Goal: Task Accomplishment & Management: Complete application form

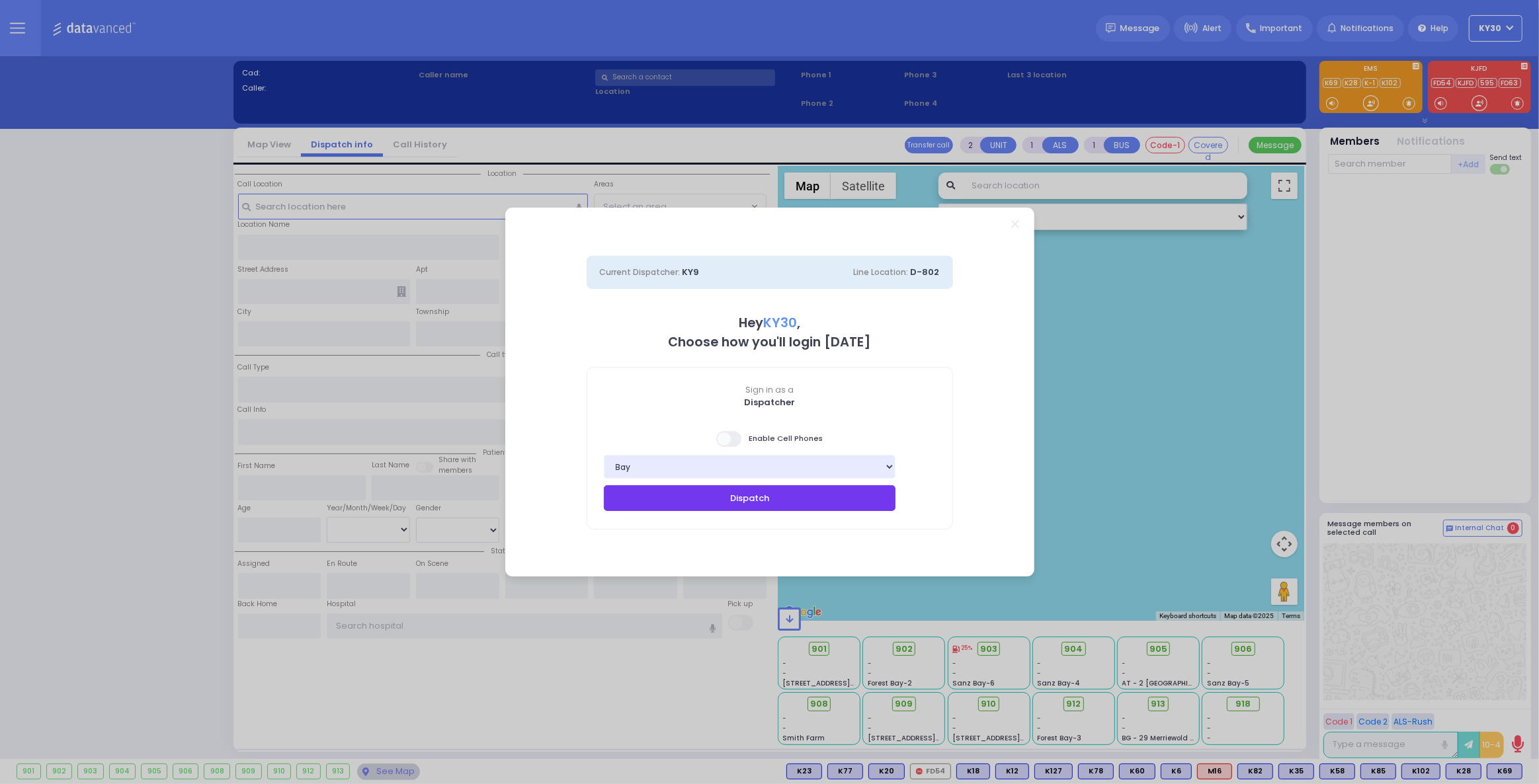
click at [719, 502] on button "Dispatch" at bounding box center [750, 498] width 293 height 25
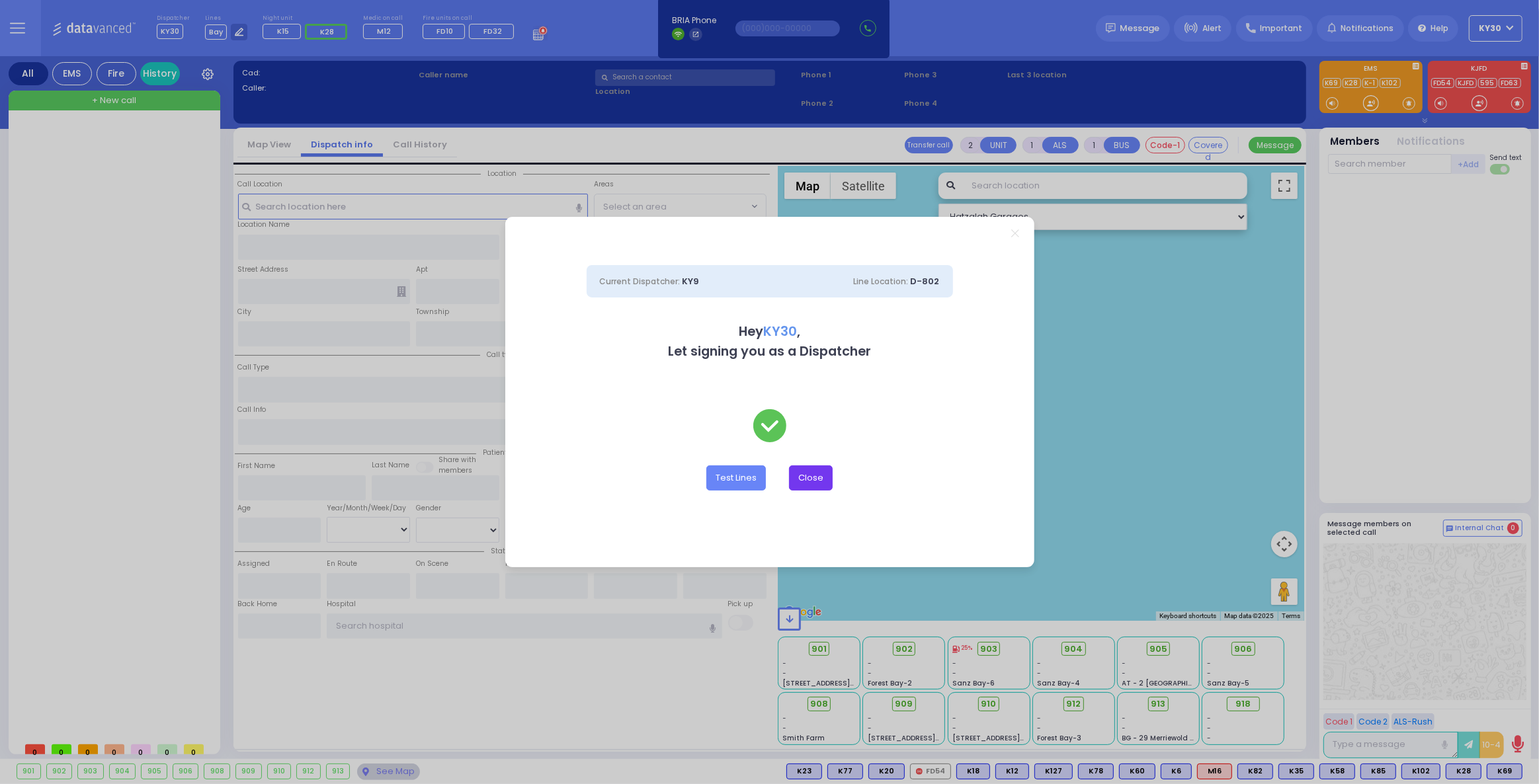
click at [819, 478] on button "Close" at bounding box center [810, 478] width 44 height 25
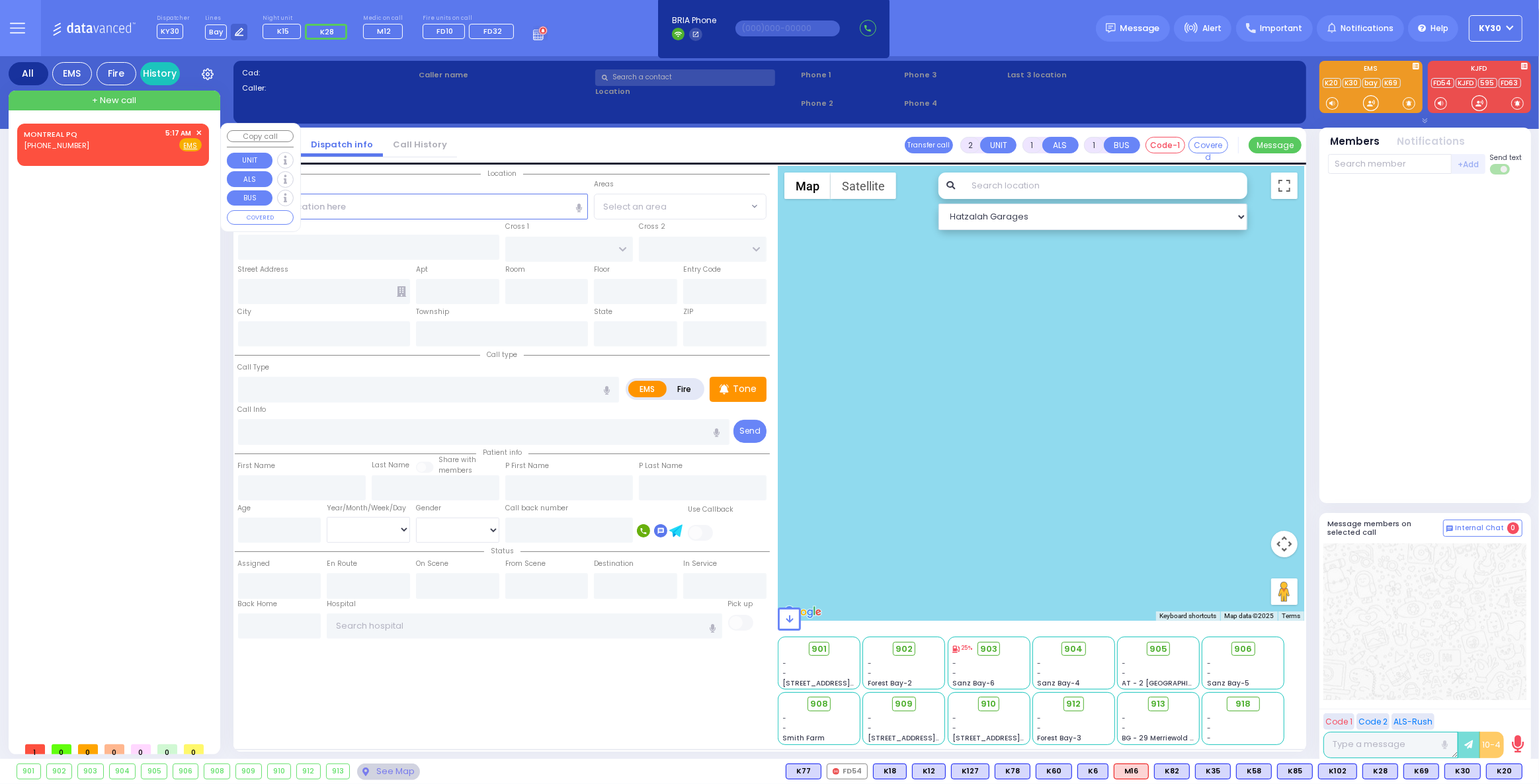
click at [92, 138] on div "MONTREAL PQ [PHONE_NUMBER] 5:17 AM ✕ Fire EMS" at bounding box center [113, 140] width 178 height 25
select select
radio input "true"
select select
type input "05:17"
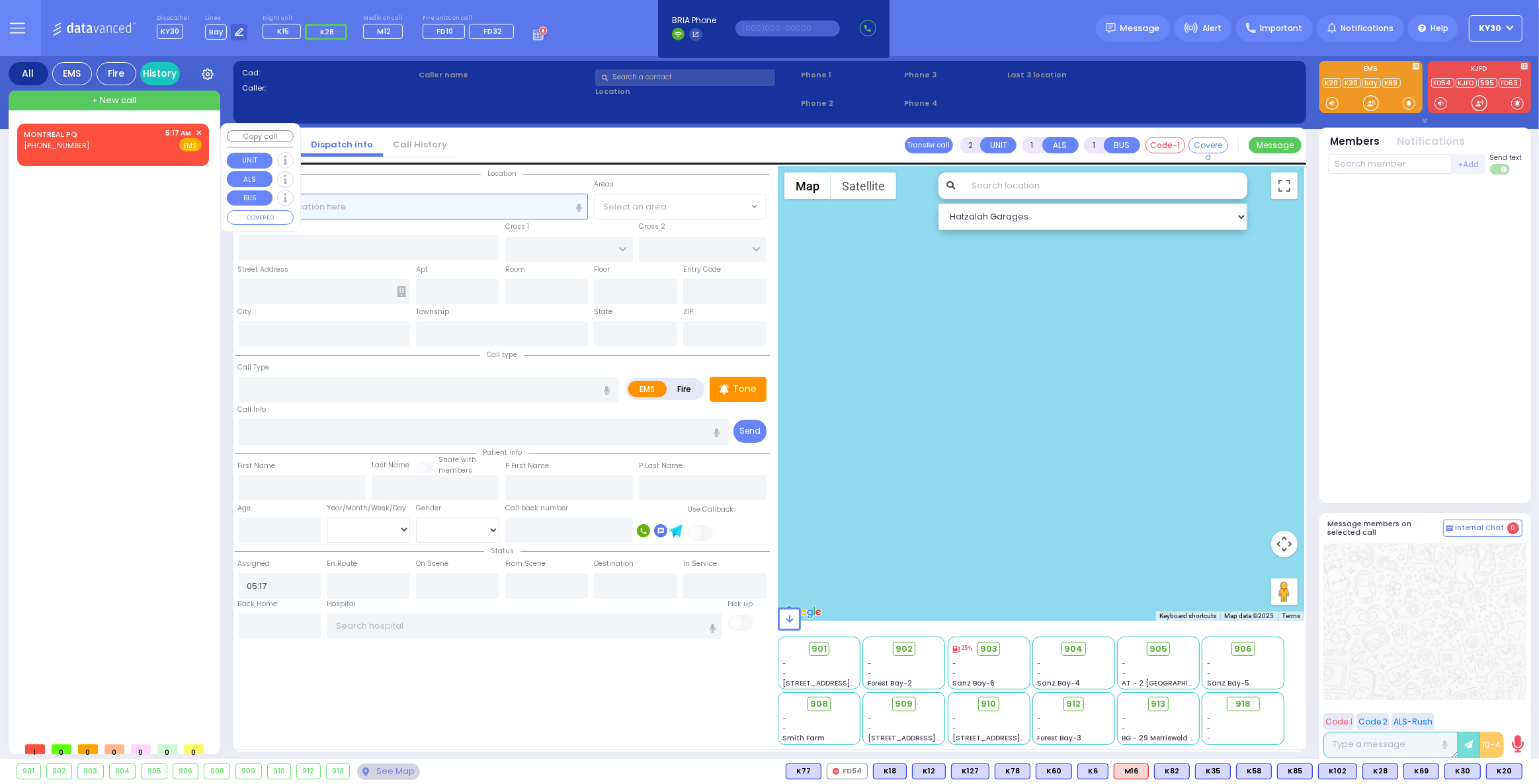
select select "Hatzalah Garages"
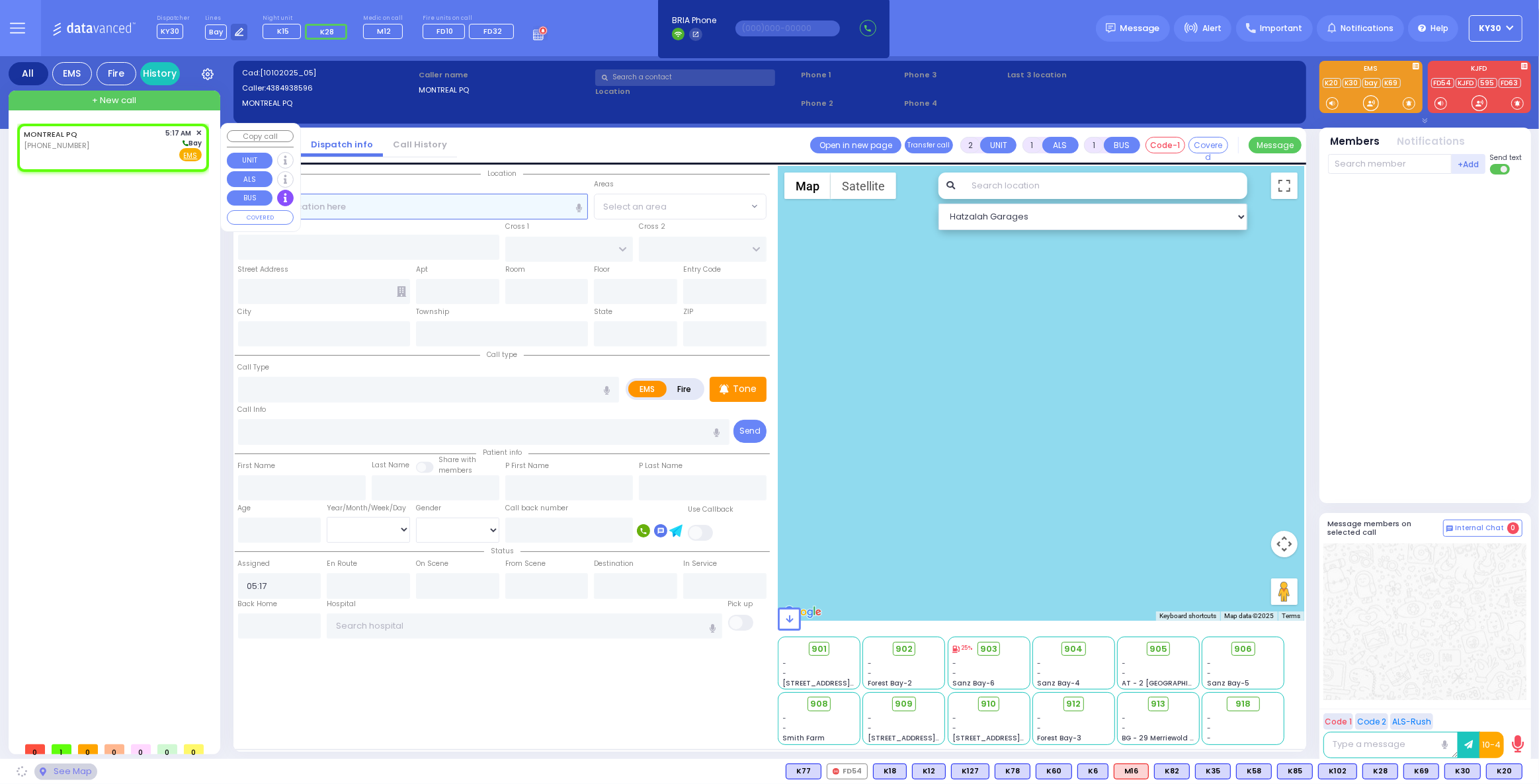
select select
radio input "true"
select select
select select "Hatzalah Garages"
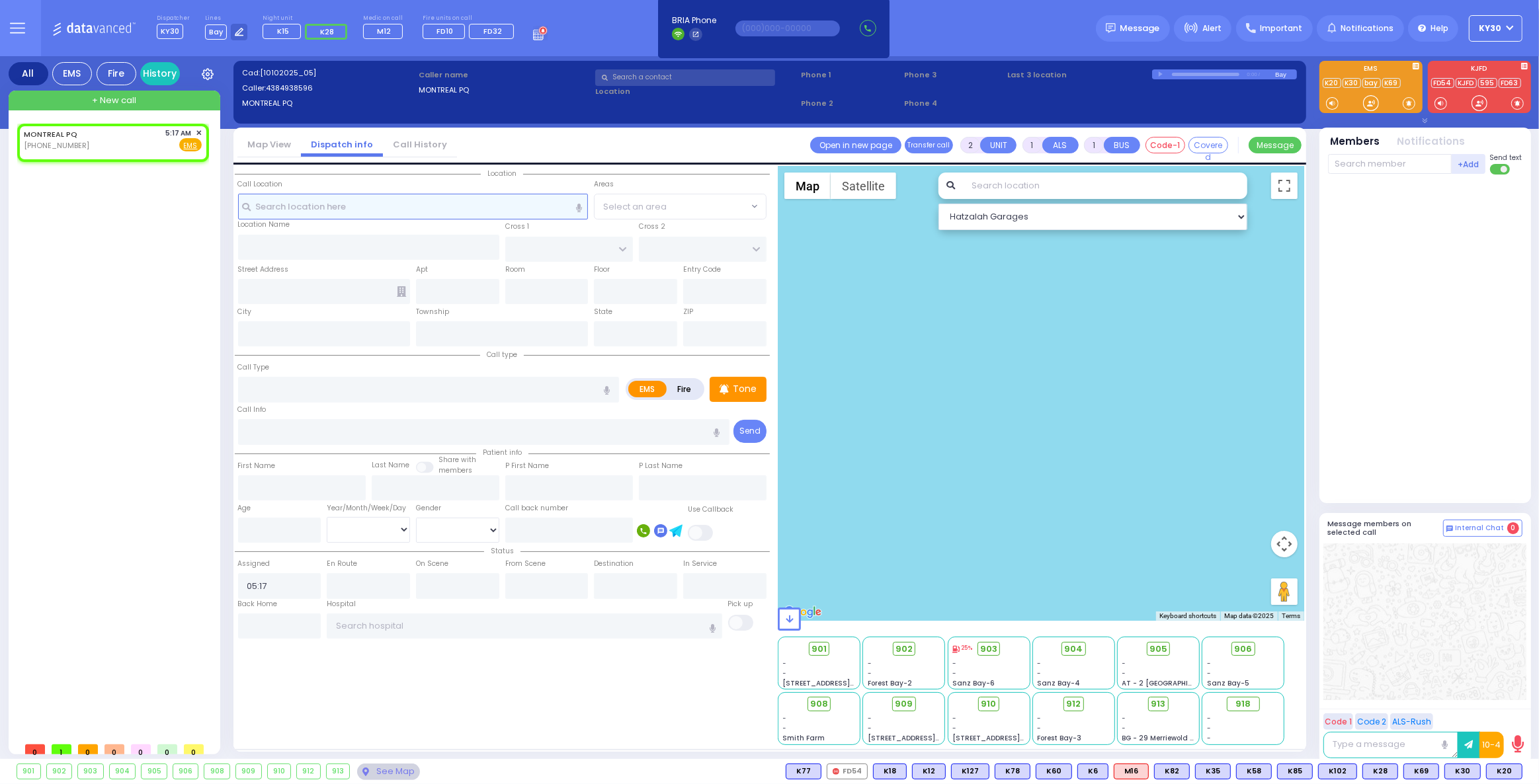
select select
radio input "true"
select select
select select "Hatzalah Garages"
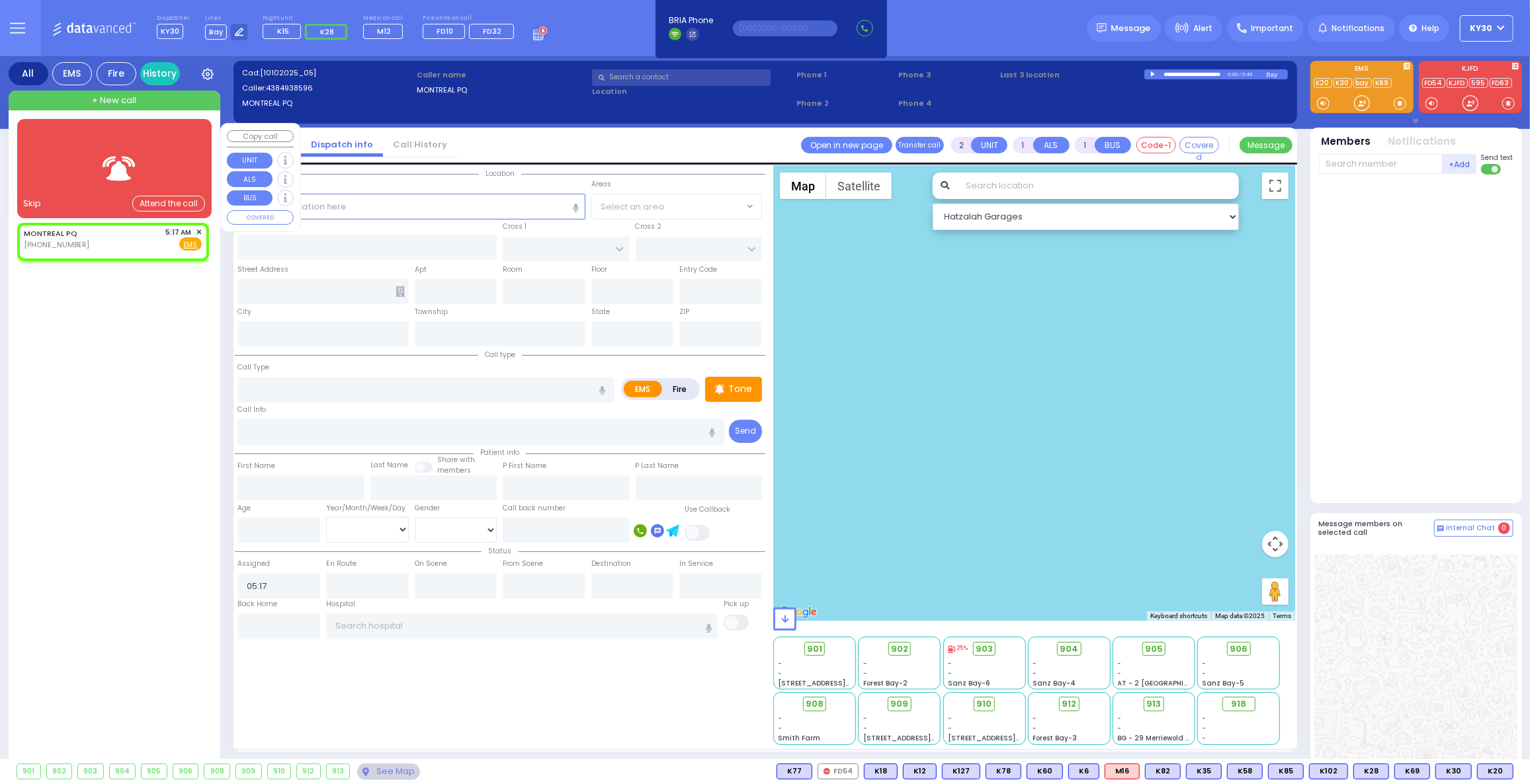
click at [202, 236] on div "MONTREAL PQ [PHONE_NUMBER] 5:17 AM ✕ Fire EMS" at bounding box center [113, 242] width 186 height 33
select select
radio input "true"
select select
select select "Hatzalah Garages"
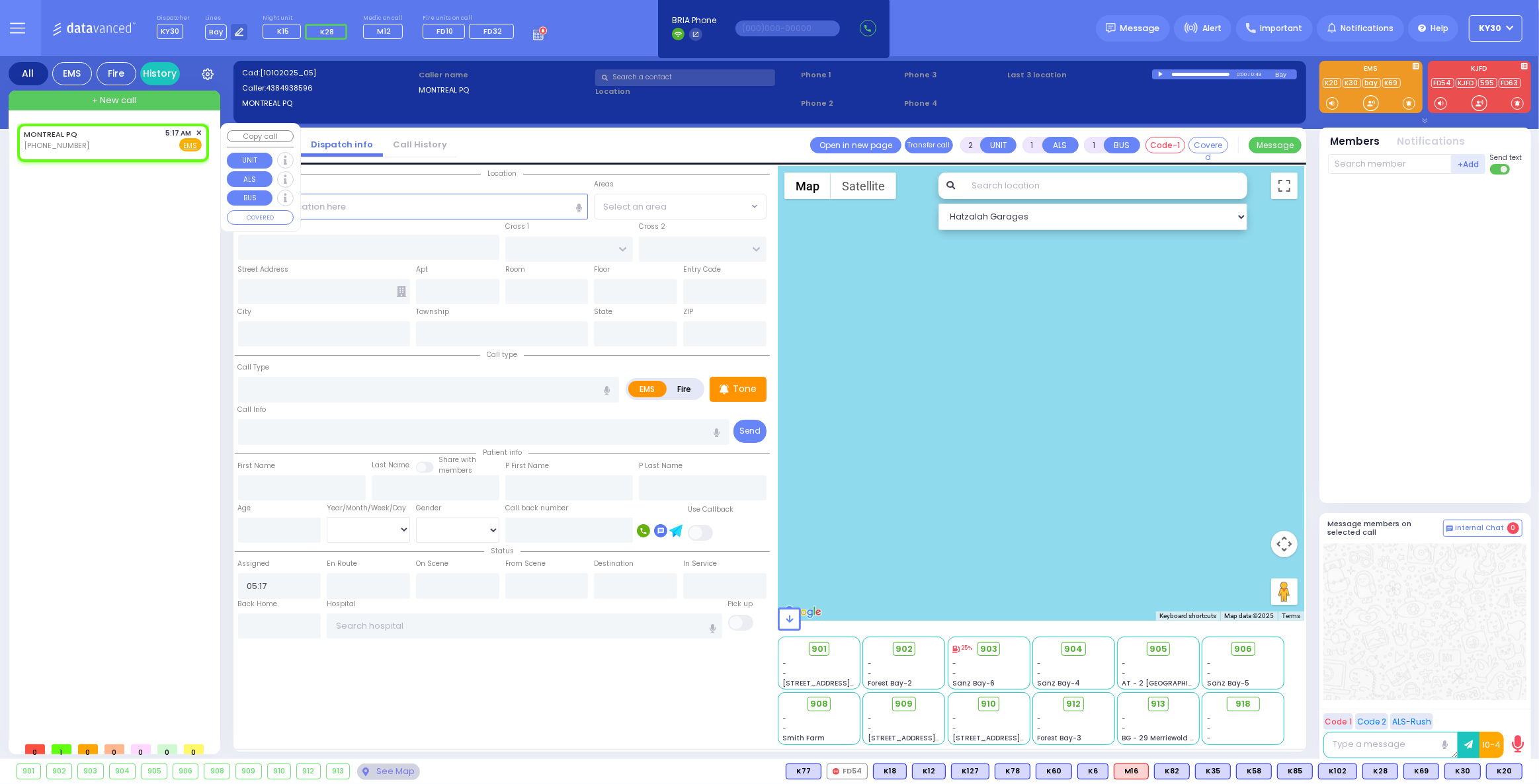
click at [196, 130] on span "✕" at bounding box center [198, 133] width 6 height 11
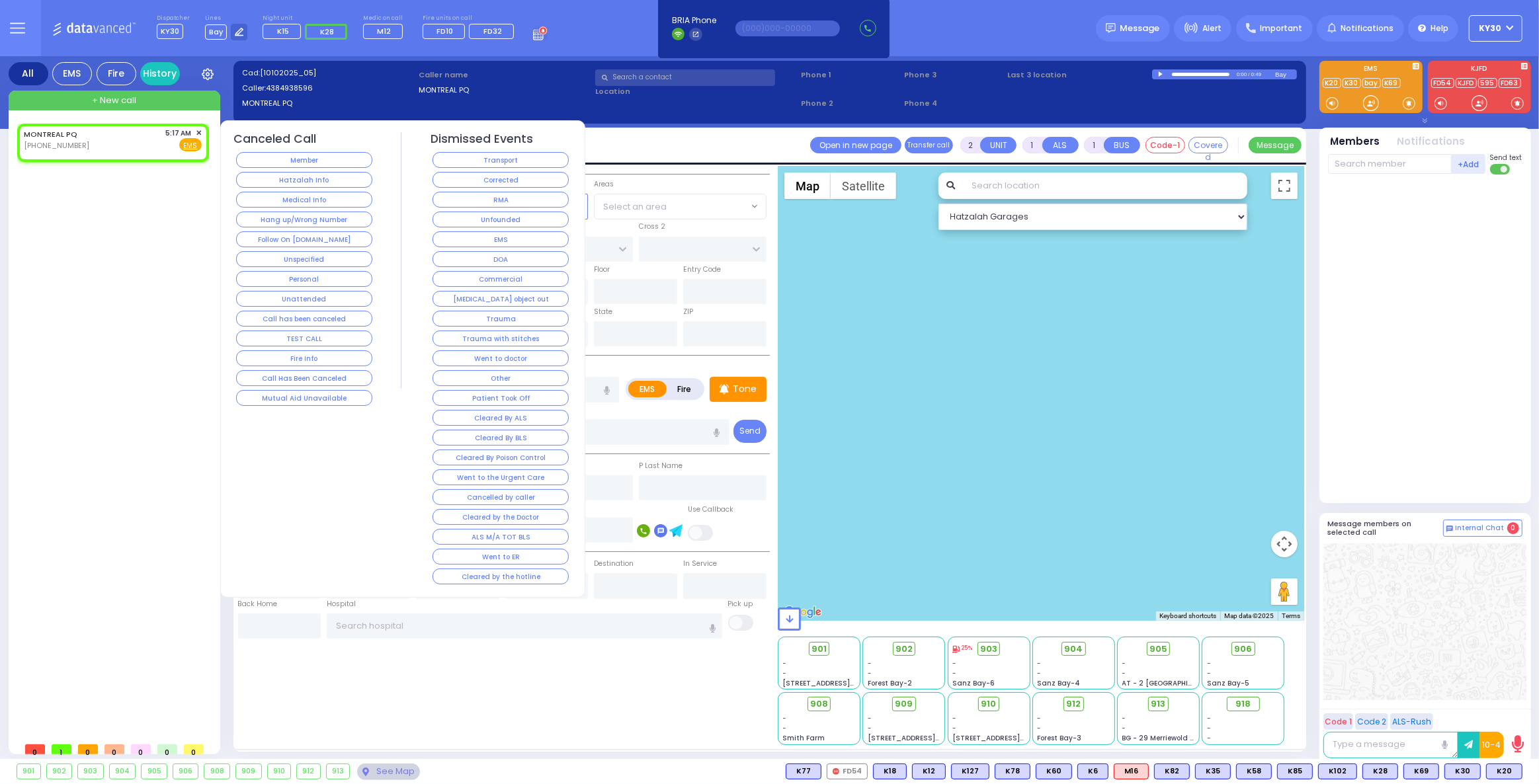
click at [332, 256] on button "Unspecified" at bounding box center [304, 259] width 136 height 16
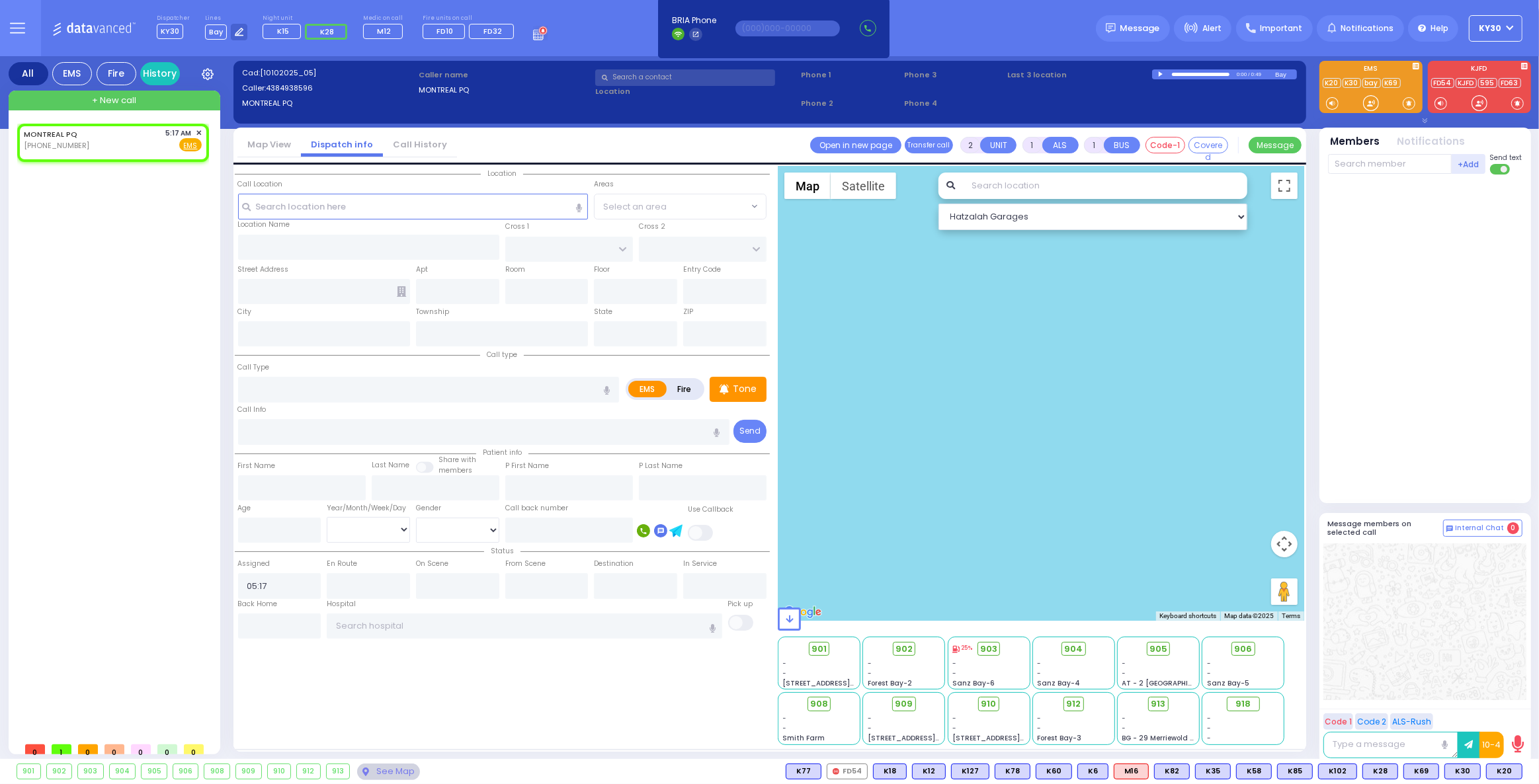
select select
radio input "true"
select select
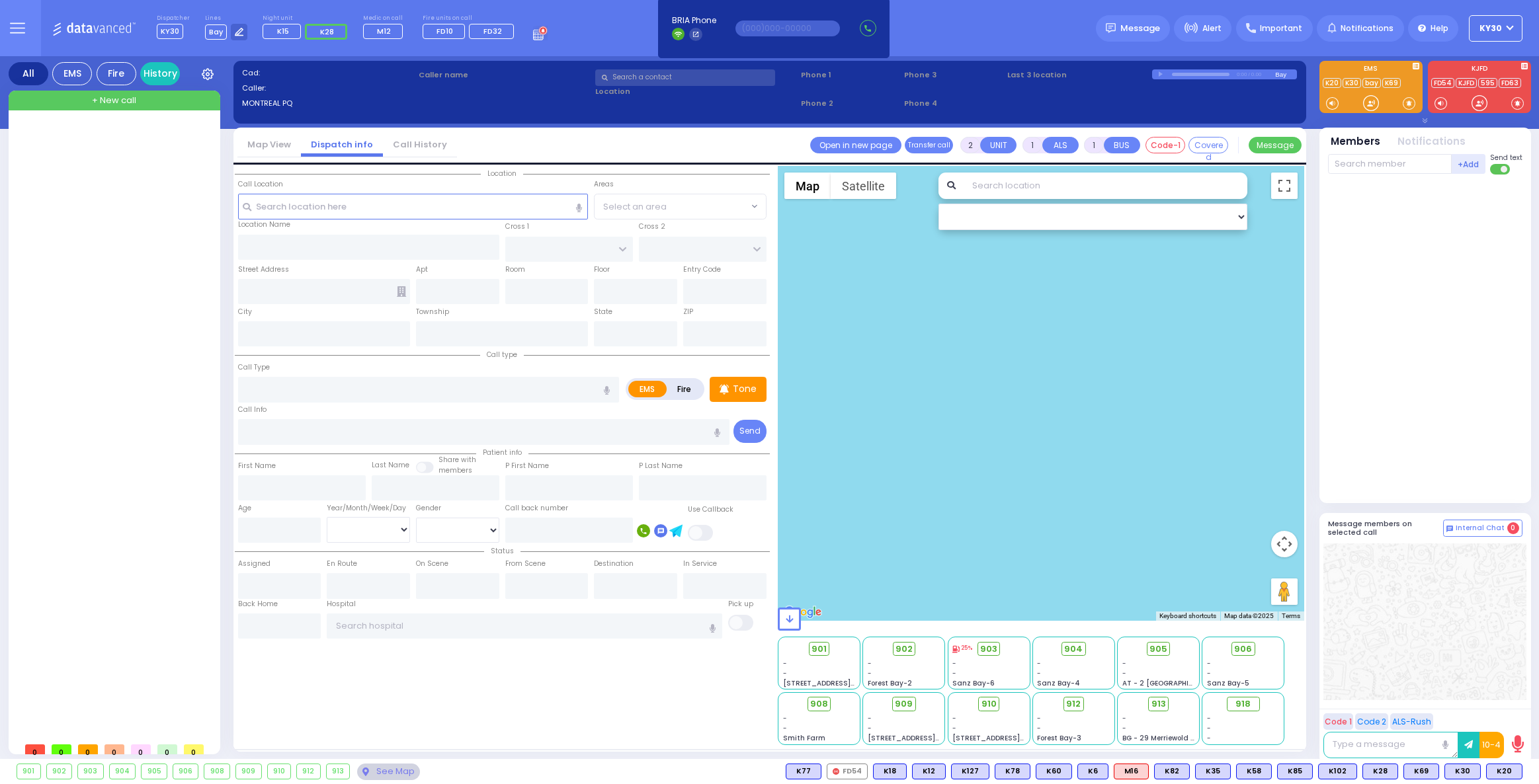
select select
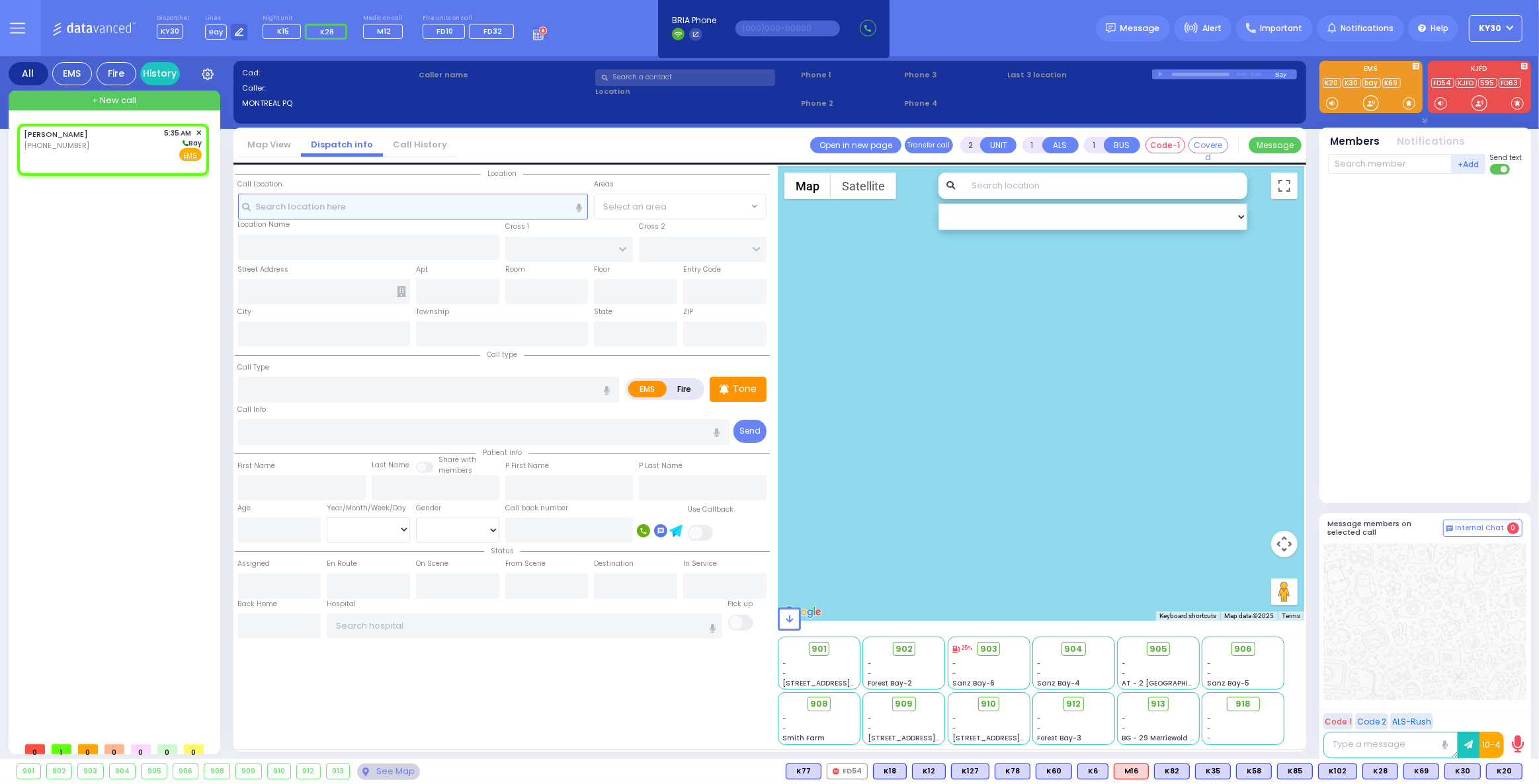
select select
radio input "true"
select select
type input "05:35"
select select "Hatzalah Garages"
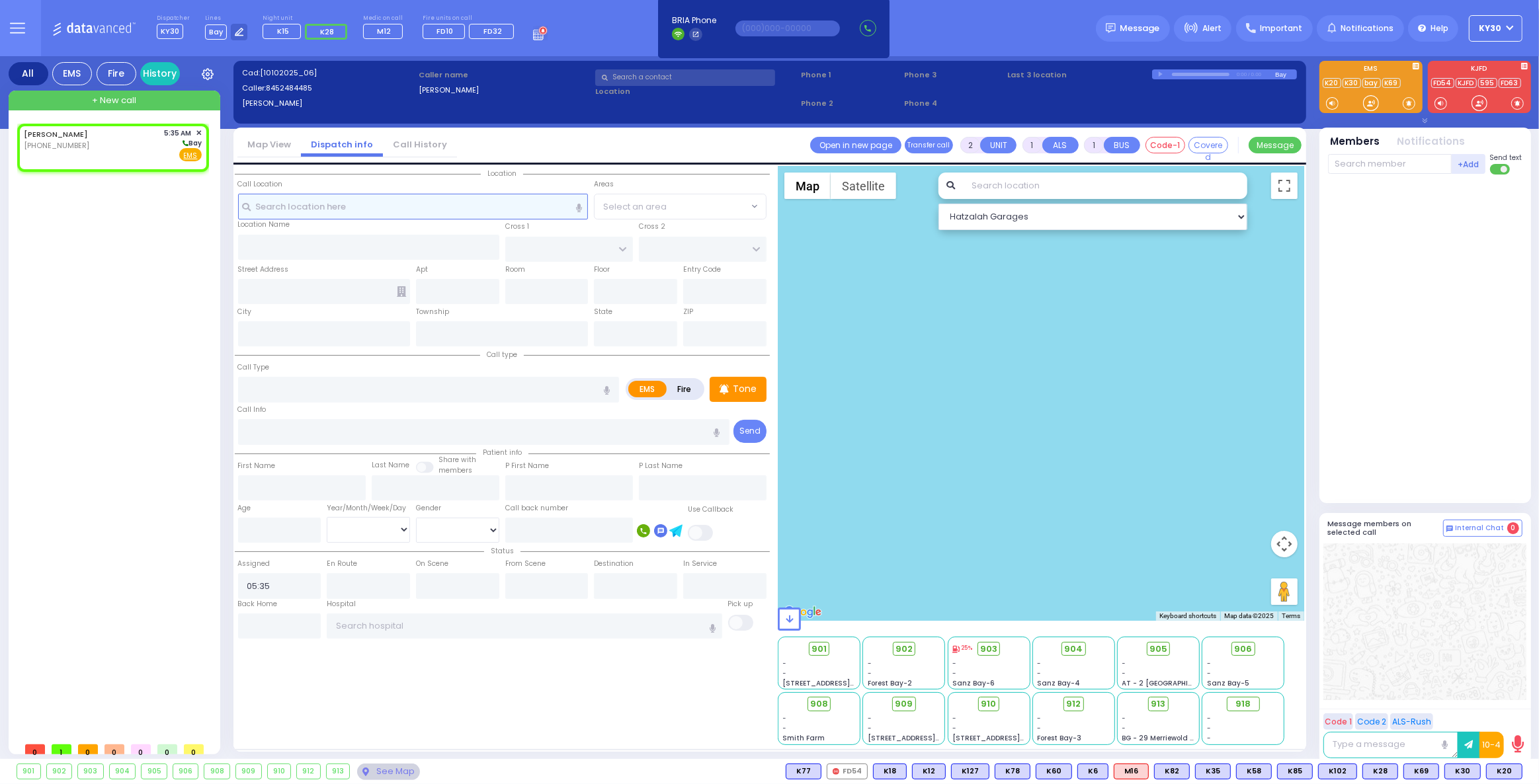
select select
radio input "true"
select select
select select "Hatzalah Garages"
click at [137, 149] on div "KALMEN GROSS (845) 248-4485 5:35 AM ✕ Bay" at bounding box center [113, 145] width 178 height 34
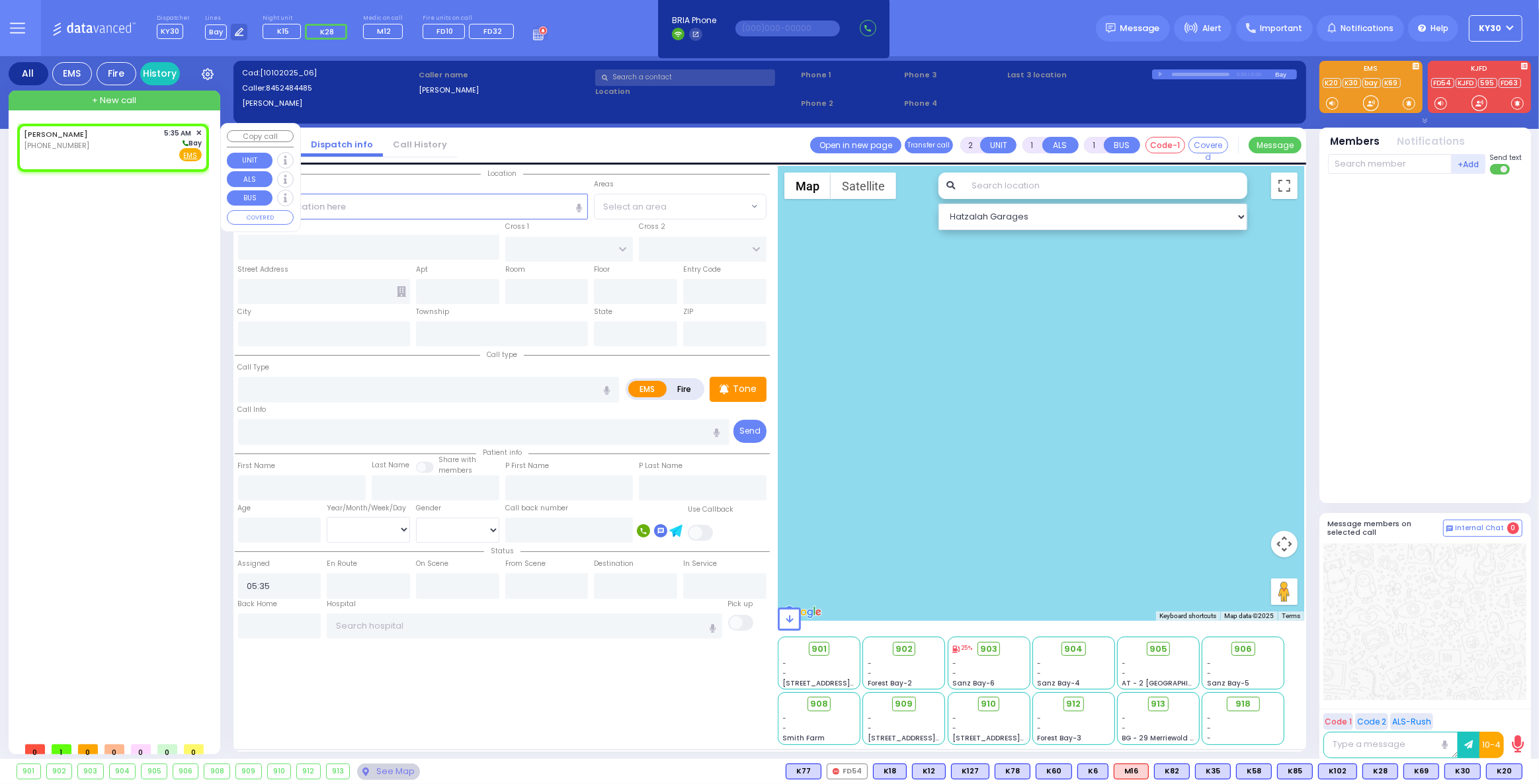
select select
radio input "true"
select select
select select "Hatzalah Garages"
click at [147, 151] on div "KALMEN GROSS (845) 248-4485 5:35 AM ✕ Bay" at bounding box center [113, 145] width 178 height 34
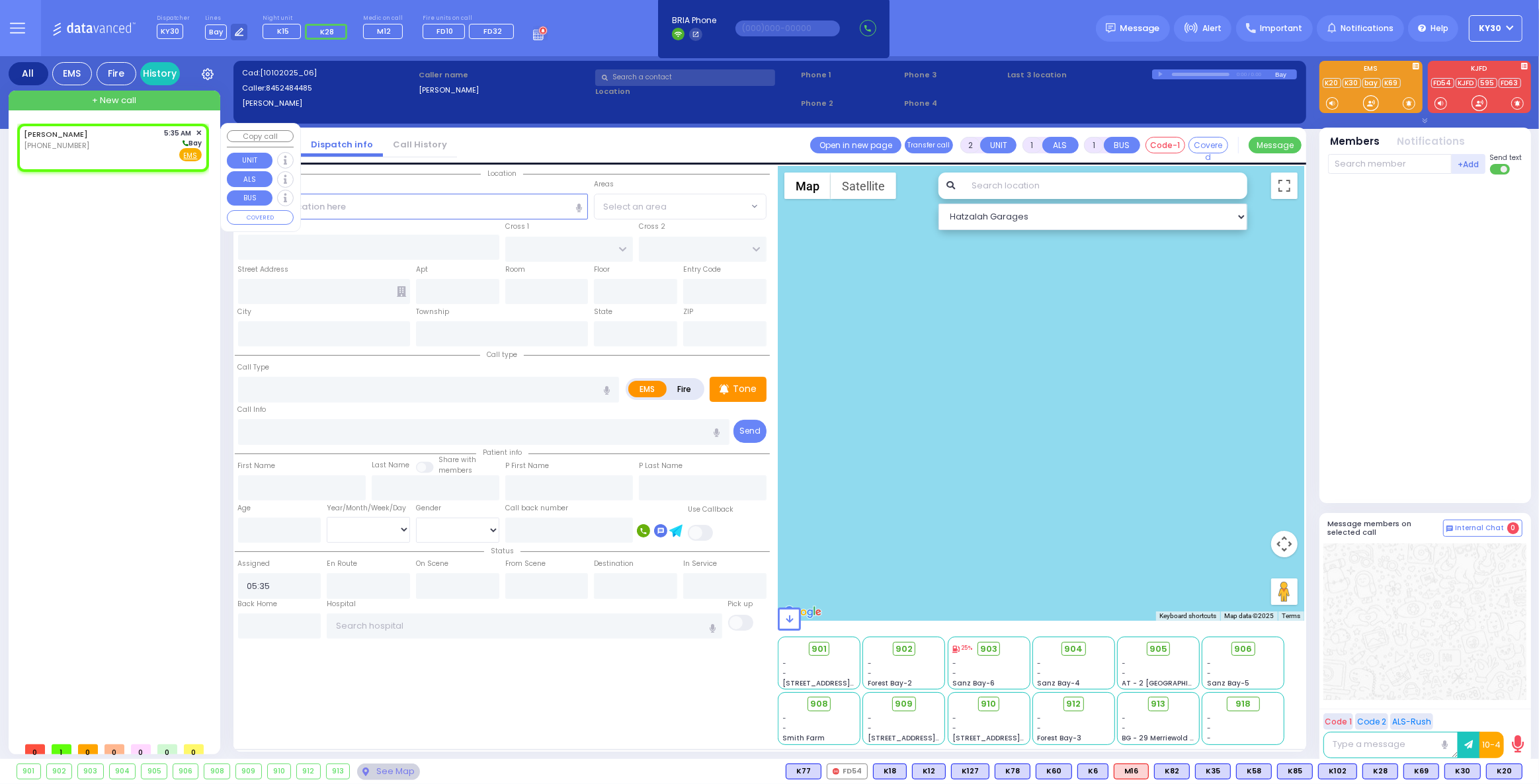
select select
radio input "true"
select select
select select "Hatzalah Garages"
click at [306, 207] on input "text" at bounding box center [413, 206] width 350 height 25
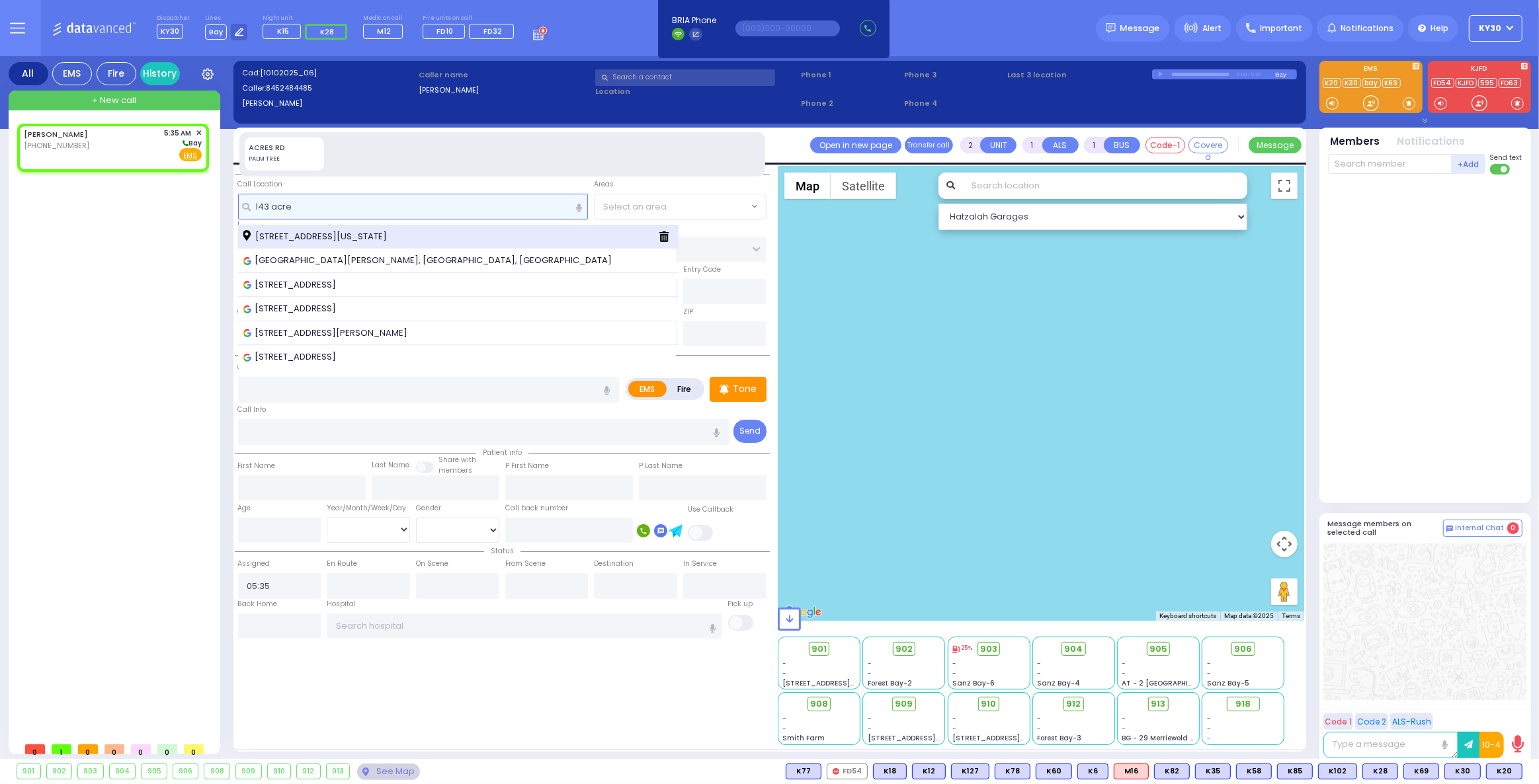
type input "143 acre"
click at [344, 238] on span "143 Acres Road Monroe New York 10950" at bounding box center [317, 237] width 148 height 13
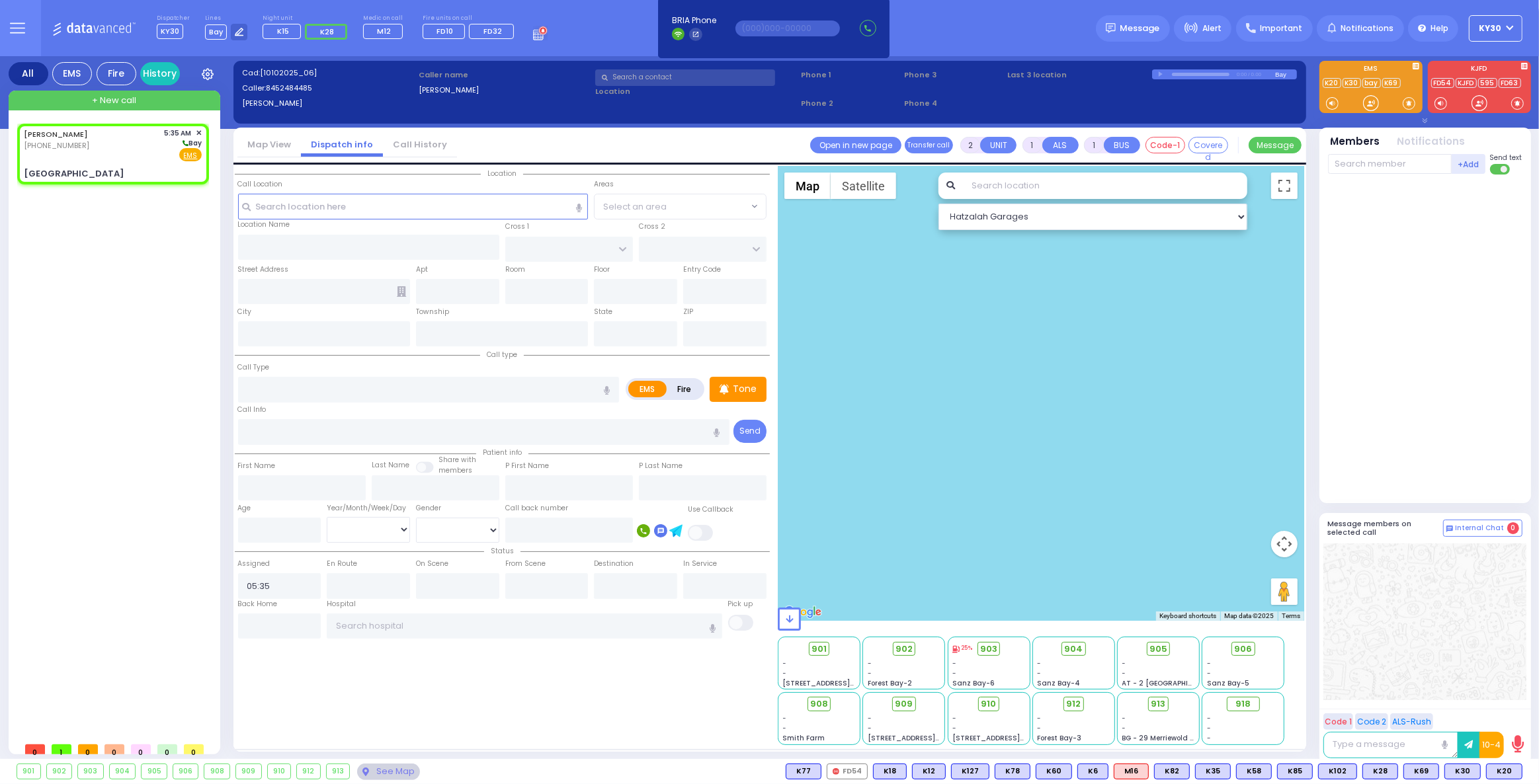
select select
radio input "true"
select select
select select "Hatzalah Garages"
type input "SATMAR DR"
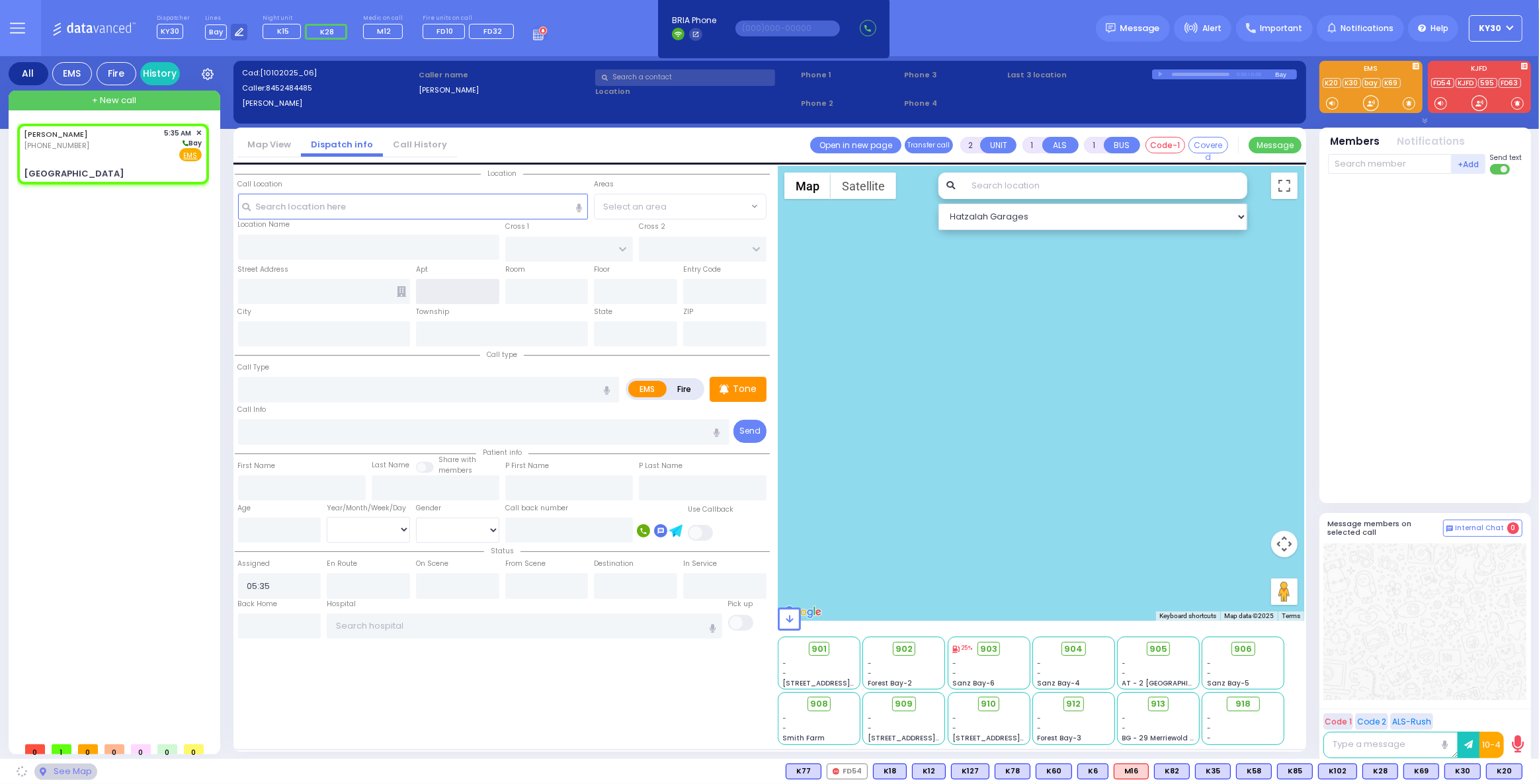
type input "LEMBERG COURT"
type input "143 Acres Road"
type input "Monroe"
type input "New York"
type input "10950"
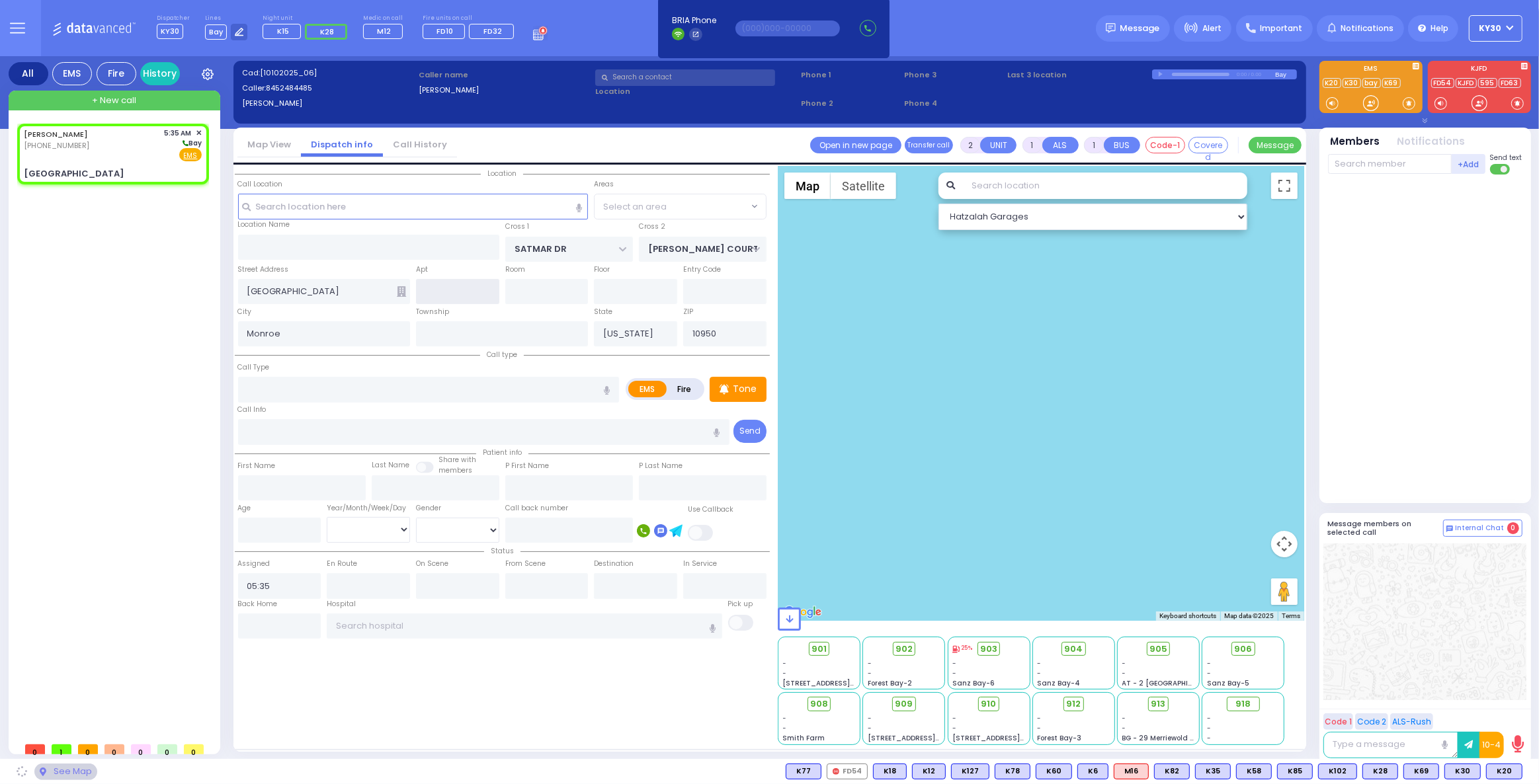
select select "SECTION 3"
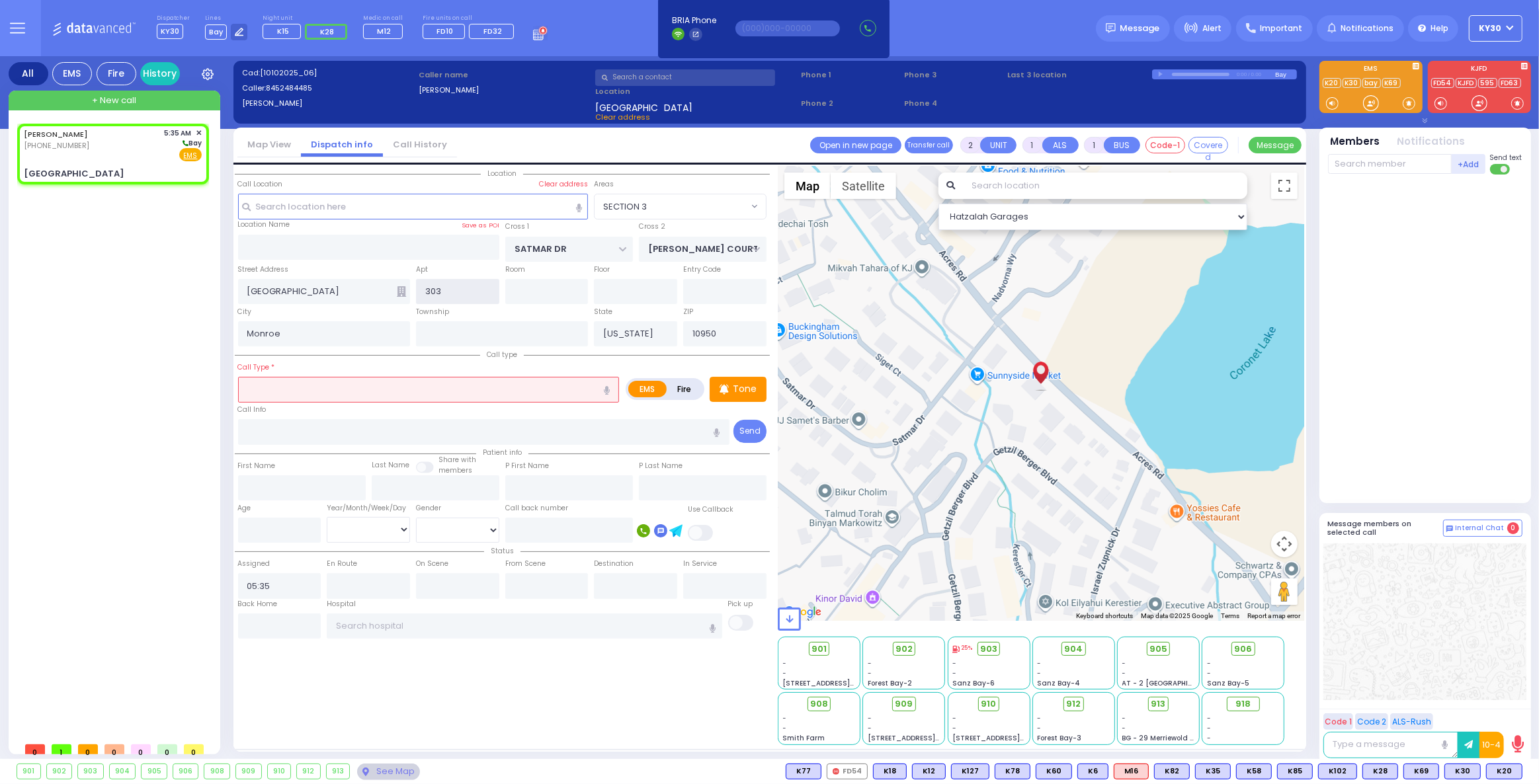
type input "303"
click at [375, 392] on input "text" at bounding box center [429, 390] width 382 height 25
select select
radio input "true"
select select
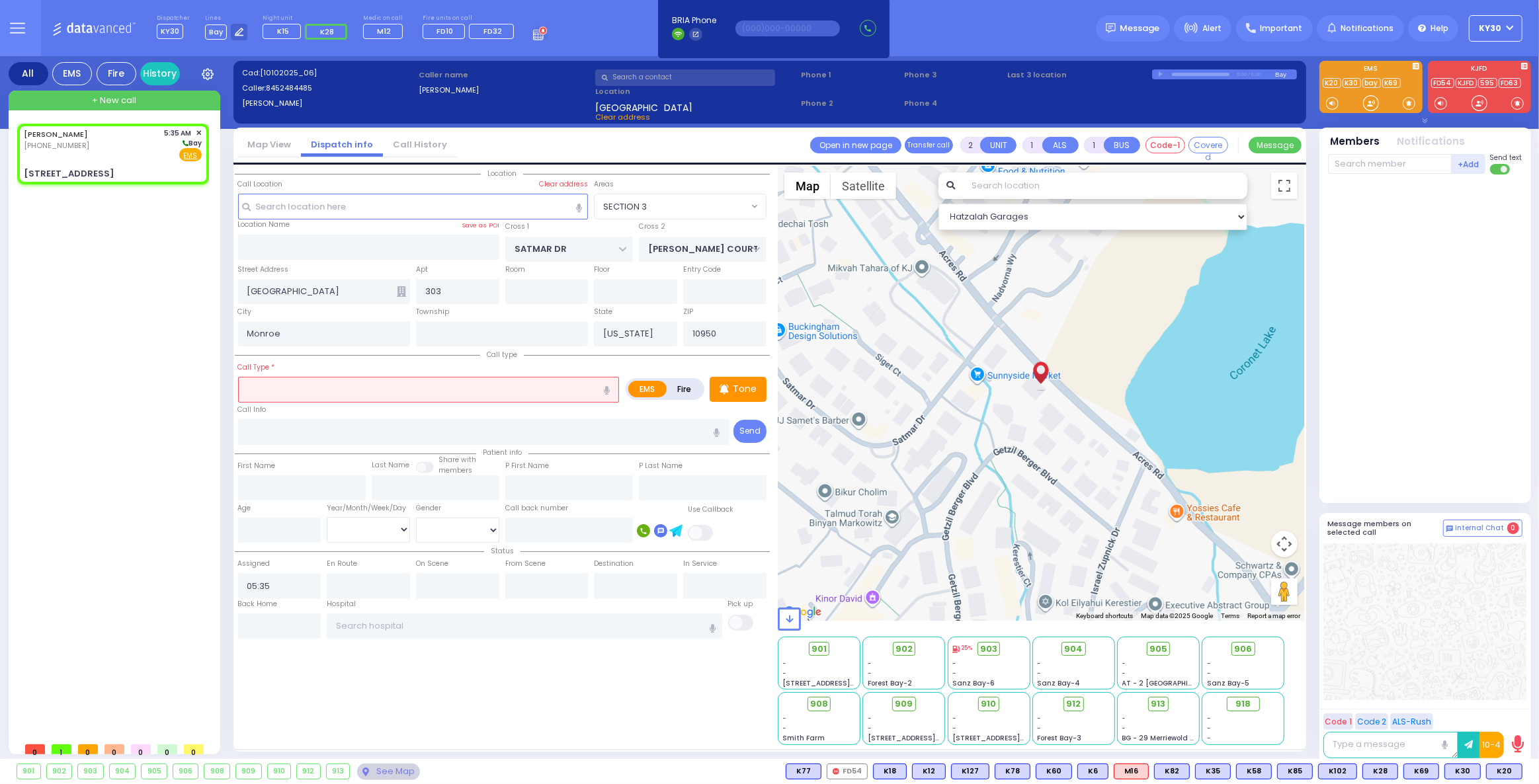
select select "Hatzalah Garages"
select select "SECTION 3"
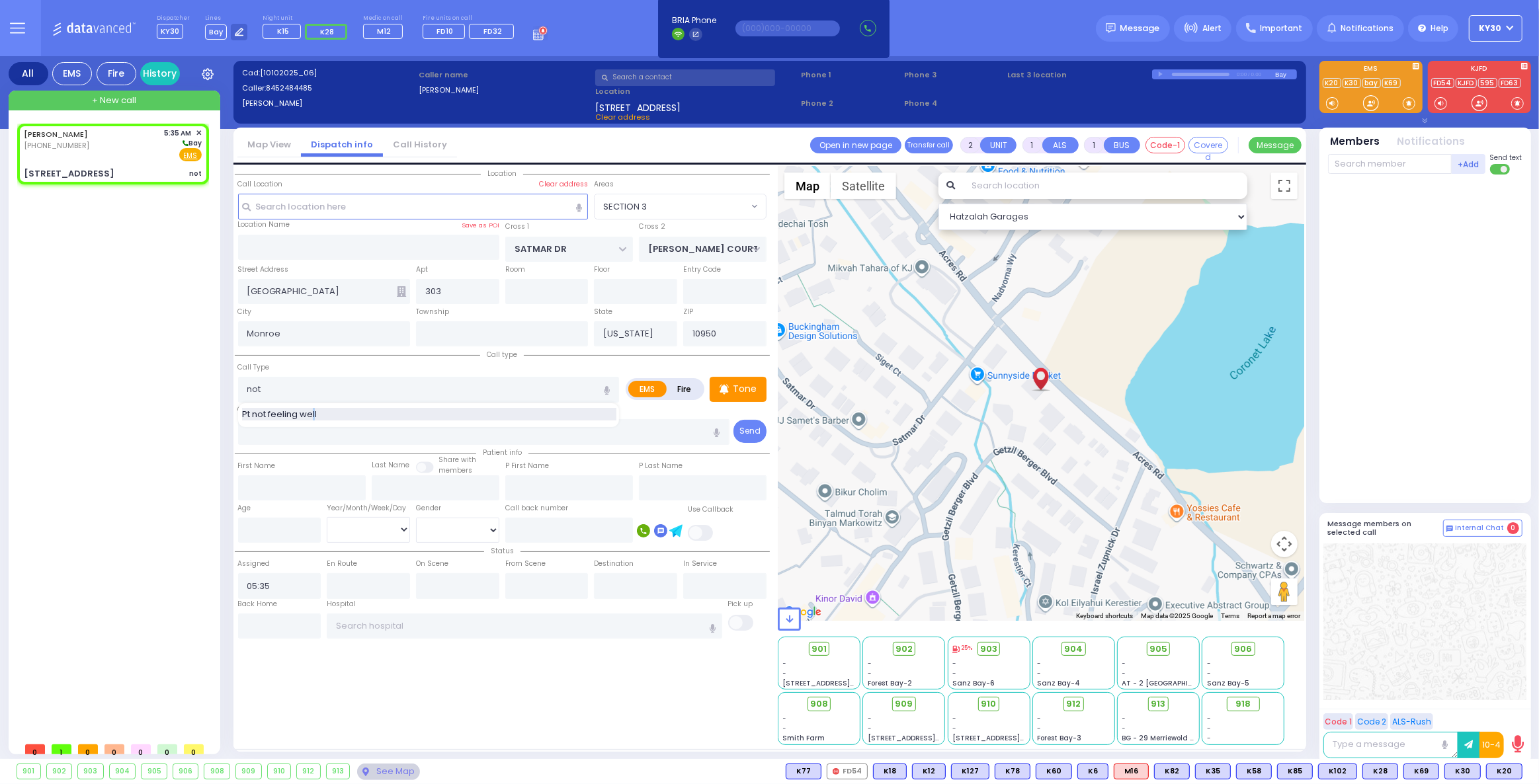
click at [314, 408] on span "Pt not feeling well" at bounding box center [281, 414] width 80 height 13
type input "Pt not feeling well"
select select
radio input "true"
select select
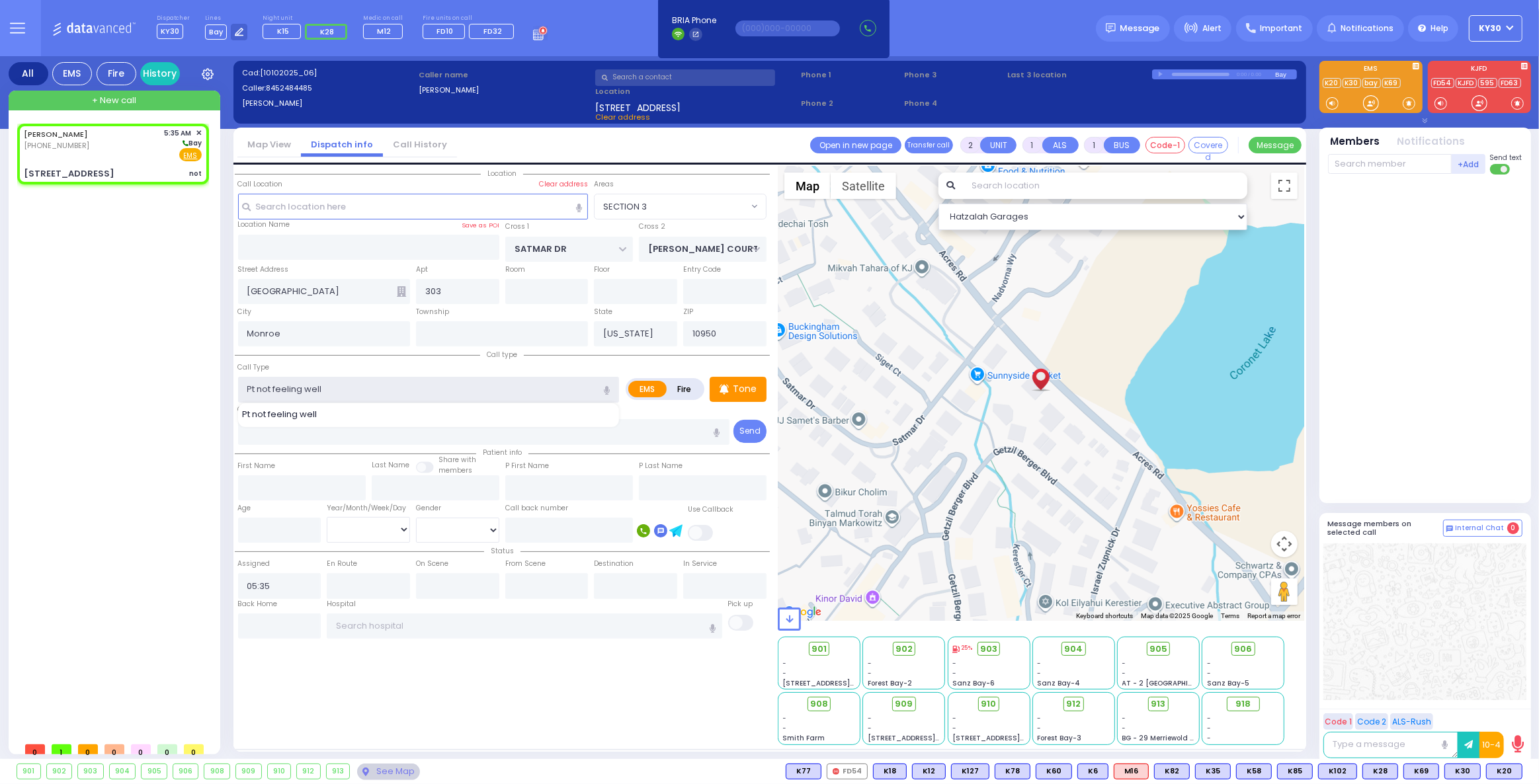
type input "1"
type input "0"
select select "Hatzalah Garages"
select select "SECTION 3"
click at [286, 531] on input "number" at bounding box center [280, 530] width 83 height 25
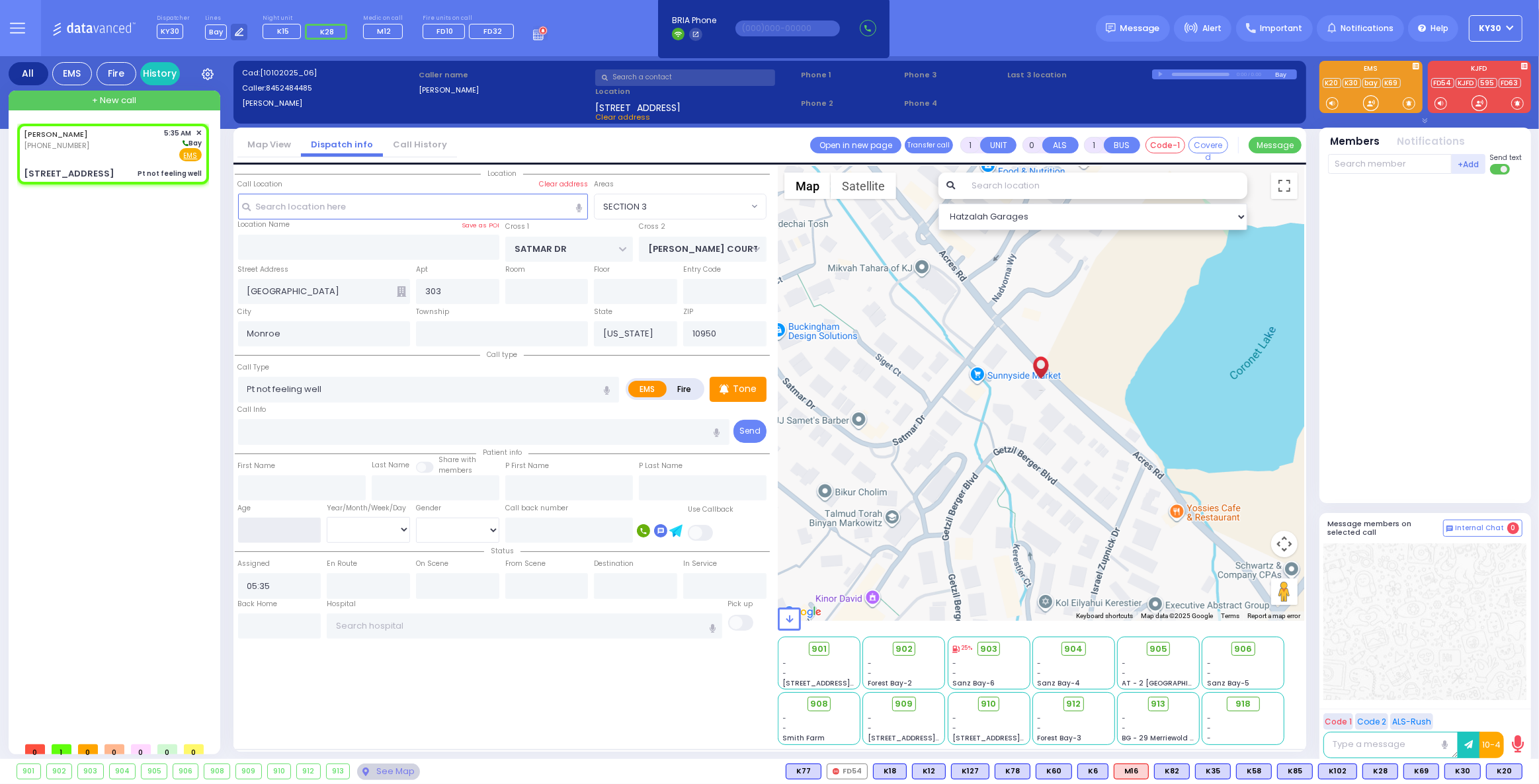
select select
radio input "true"
select select
select select "Hatzalah Garages"
select select
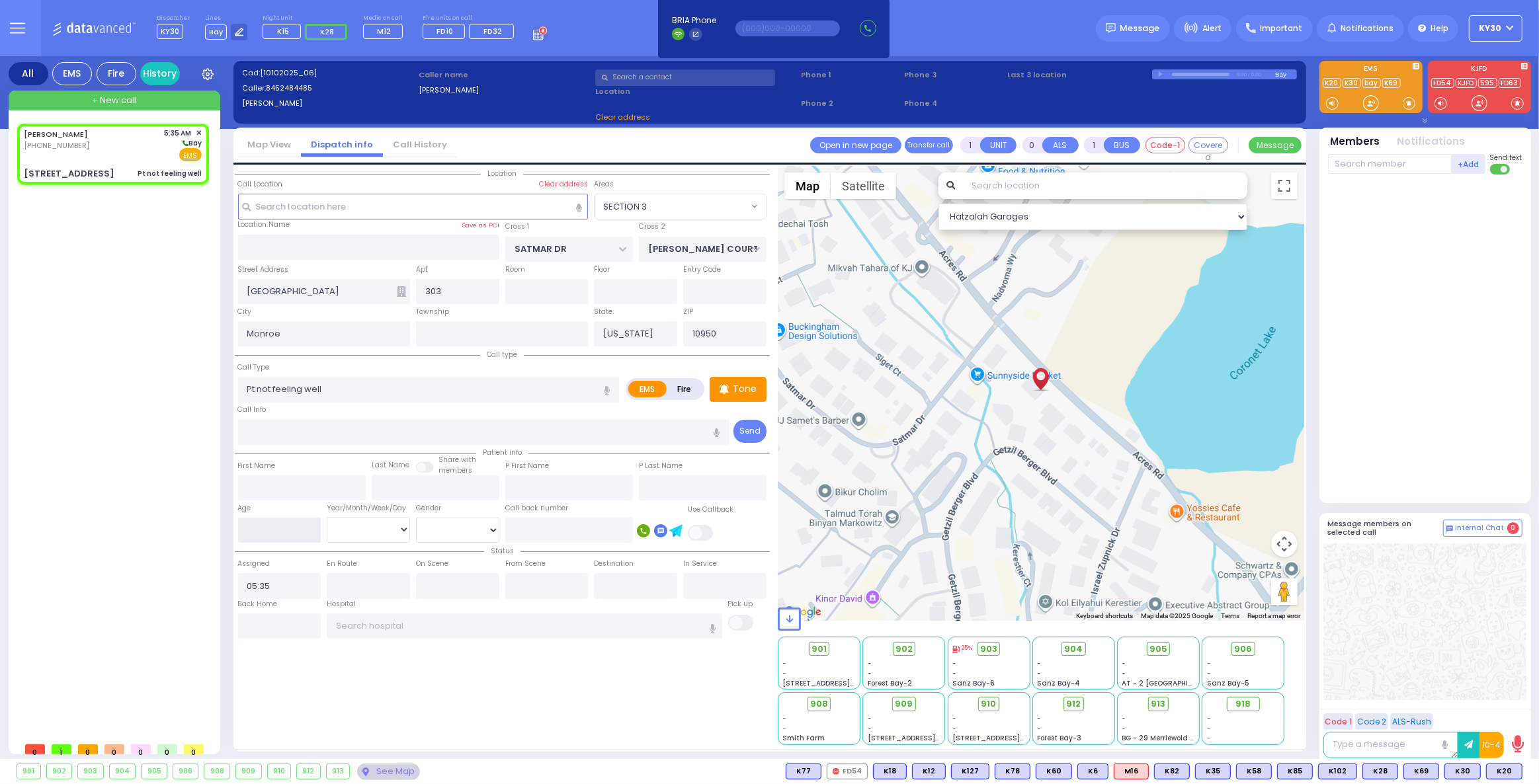
radio input "true"
select select
select select "Hatzalah Garages"
type input "2"
radio input "true"
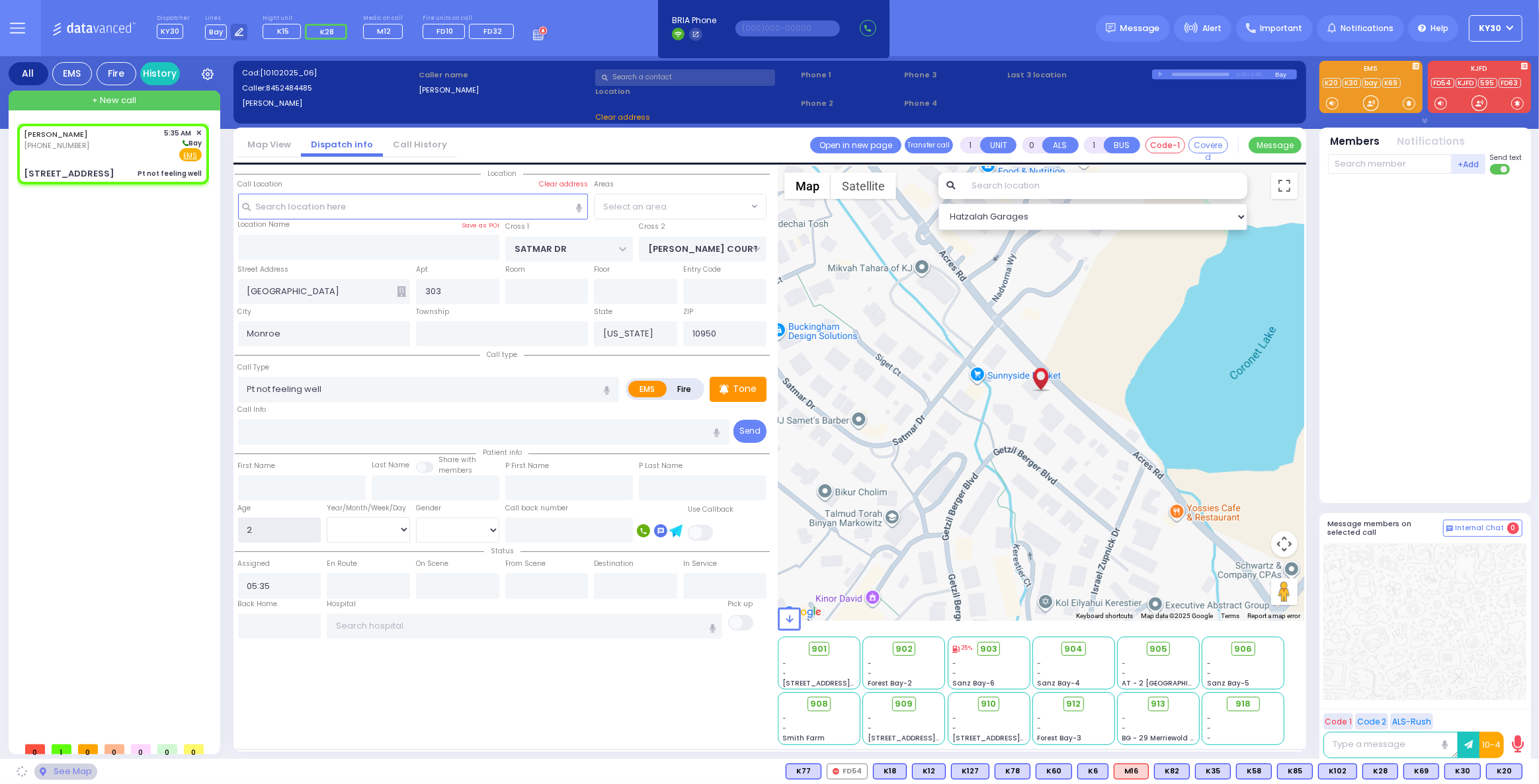
select select
select select "Hatzalah Garages"
type input "25"
select select "SECTION 3"
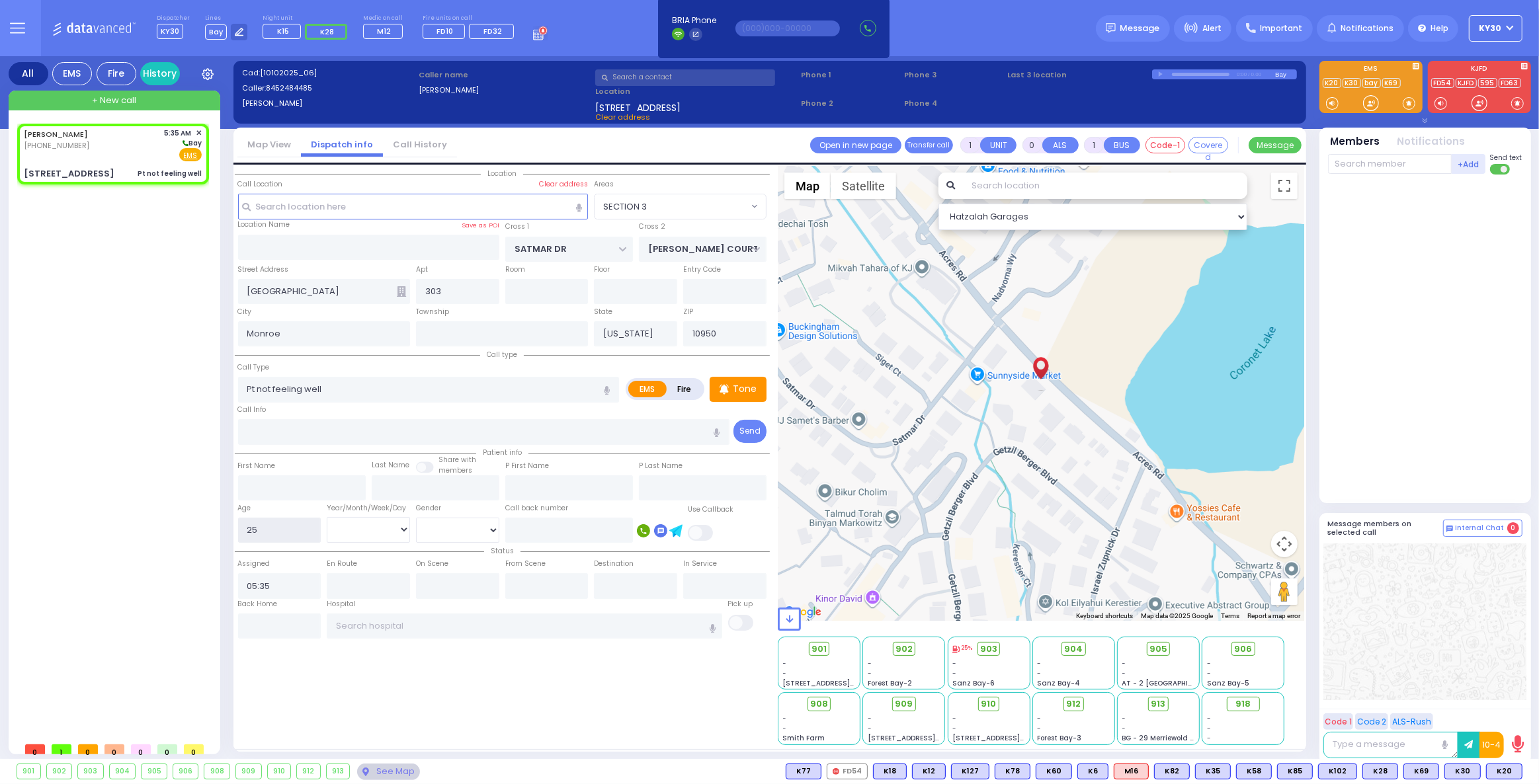
type input "25"
click at [309, 246] on input "text" at bounding box center [369, 248] width 261 height 25
select select
radio input "true"
select select
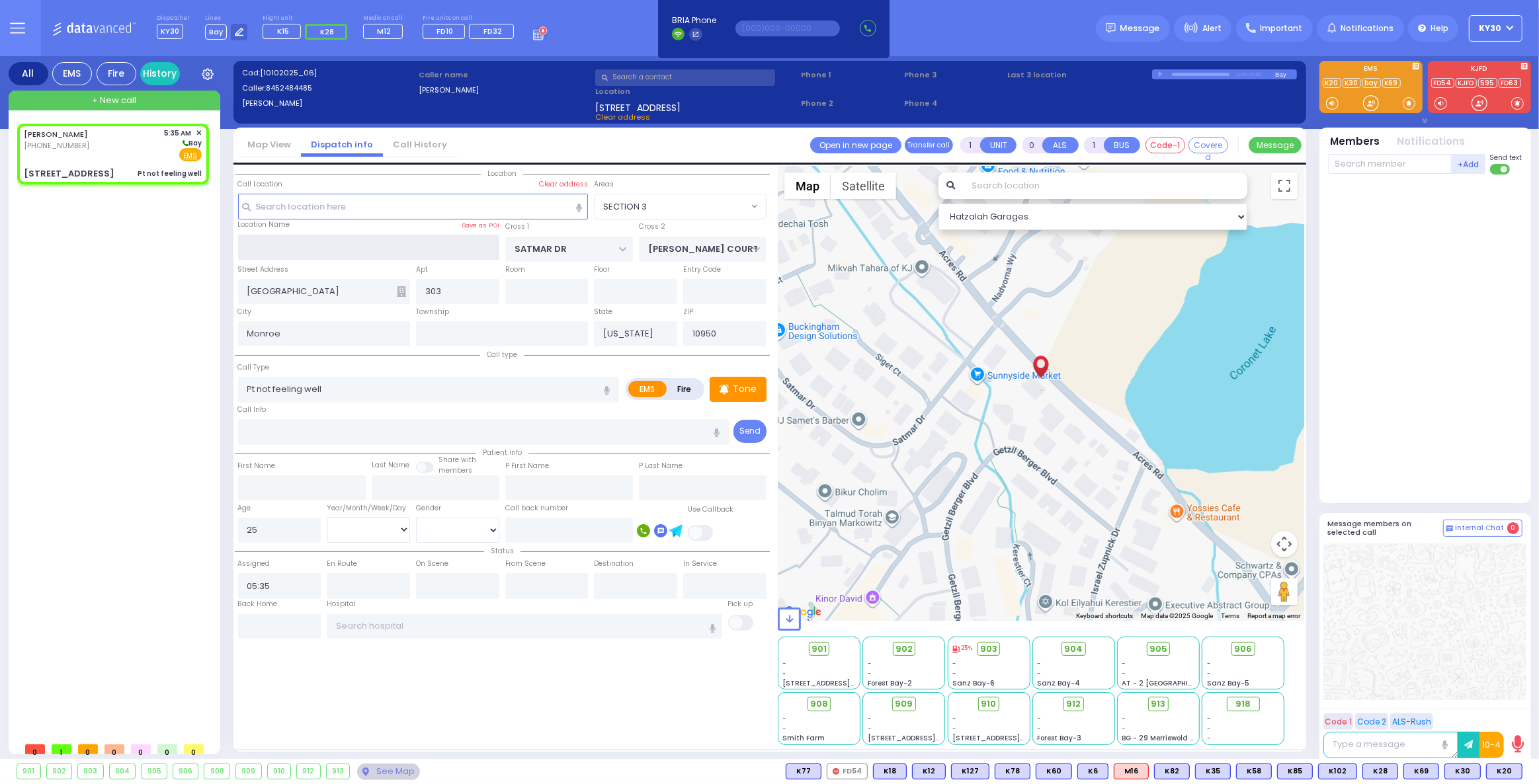
select select "Hatzalah Garages"
select select "SECTION 3"
type input "gross"
click at [83, 398] on div "KALMEN GROSS (845) 248-4485 5:35 AM ✕" at bounding box center [116, 430] width 197 height 613
select select
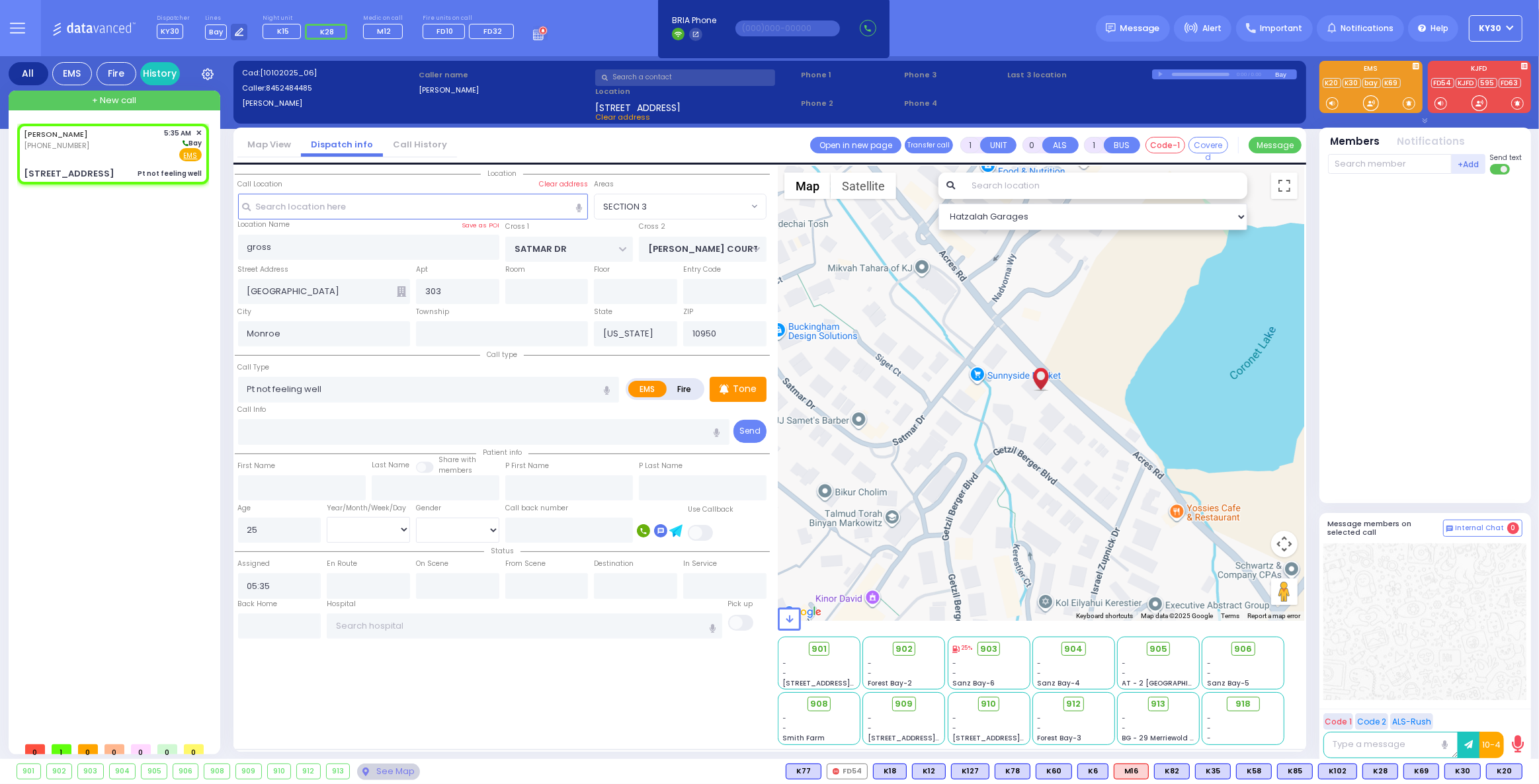
radio input "true"
select select
select select "Hatzalah Garages"
select select "SECTION 3"
click at [104, 380] on div "KALMEN GROSS (845) 248-4485 5:35 AM ✕" at bounding box center [116, 430] width 197 height 613
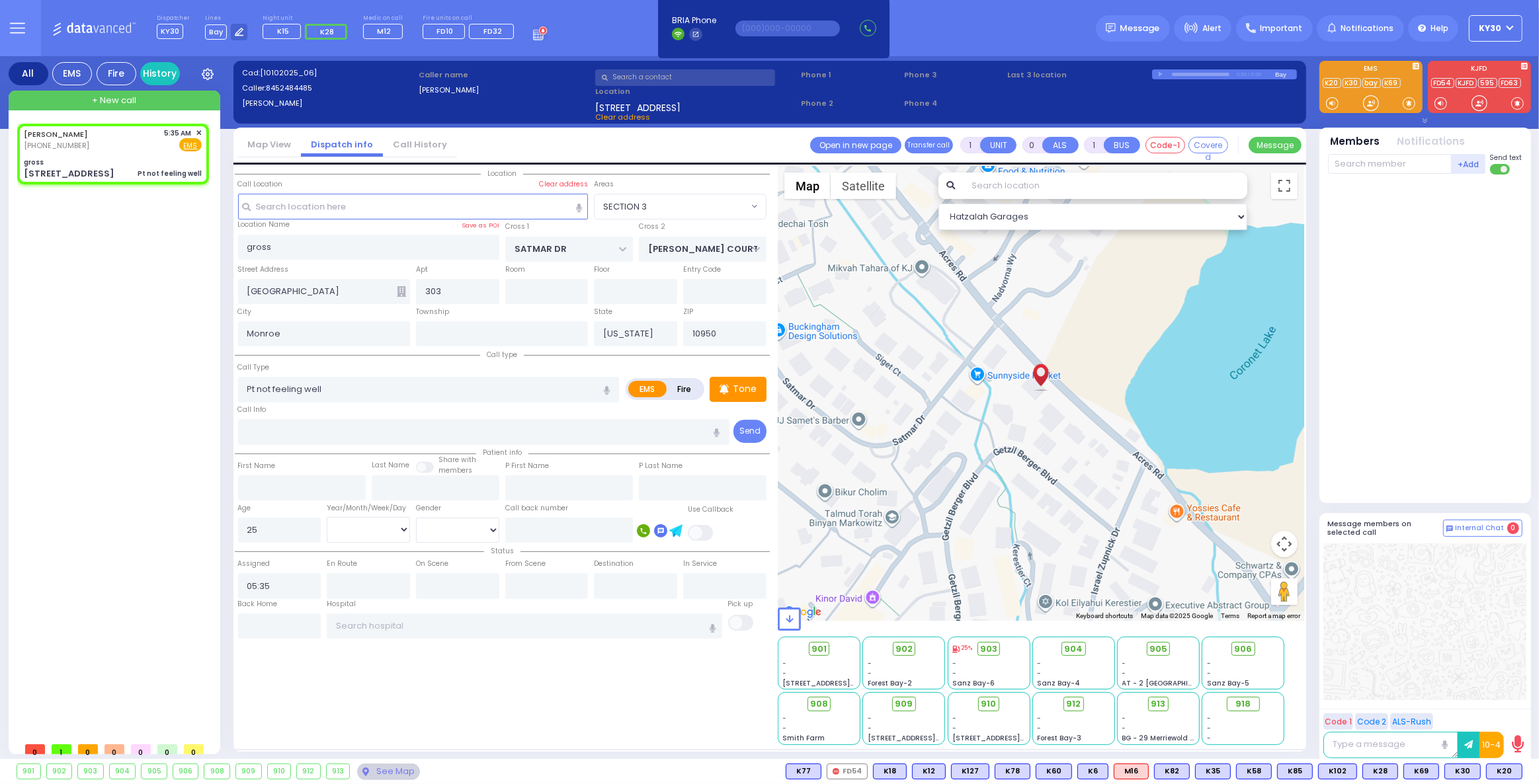
select select
radio input "true"
select select
select select "Hatzalah Garages"
select select "SECTION 3"
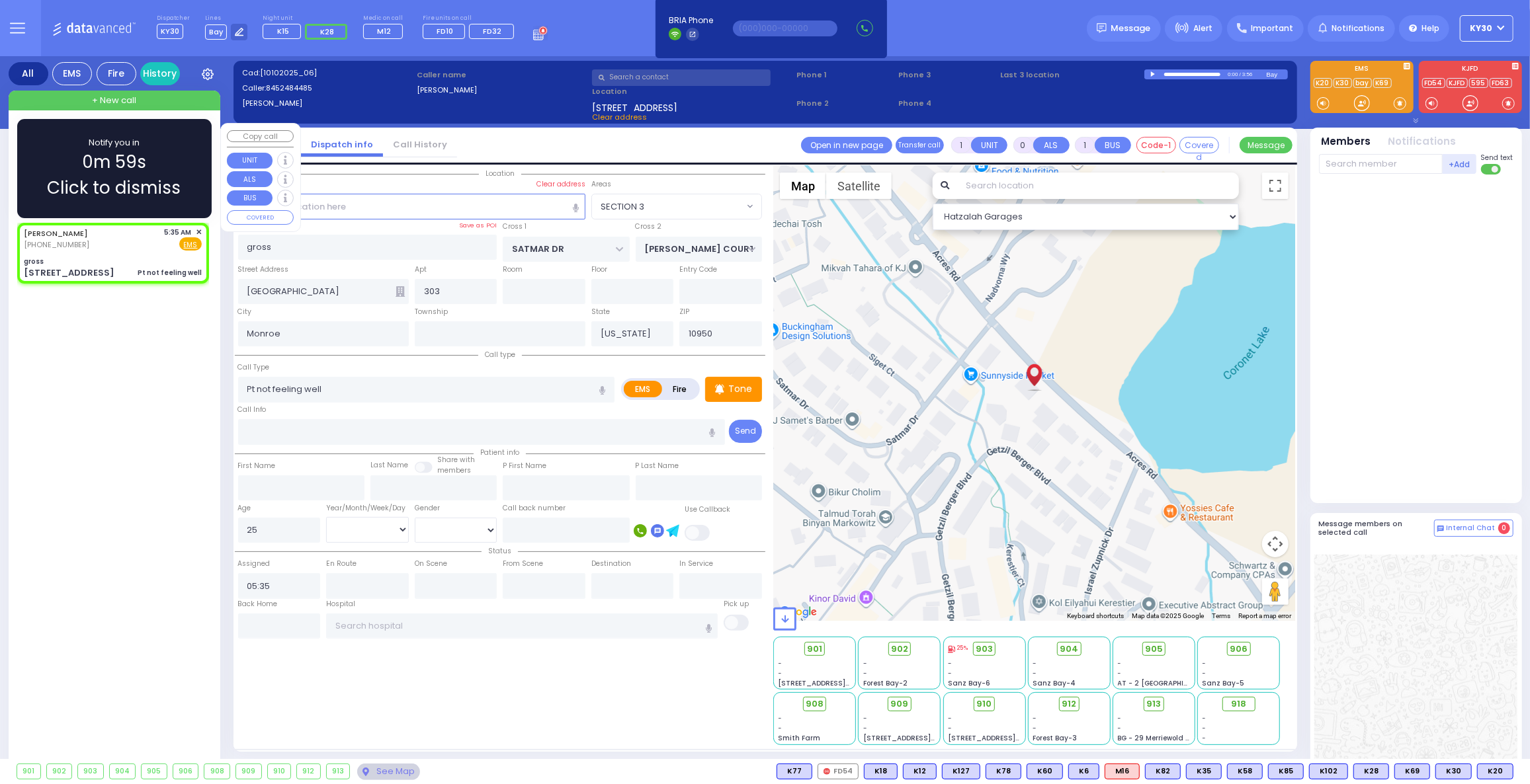
click at [143, 251] on div "KALMEN GROSS (845) 248-4485 5:35 AM ✕ Fire EMS gross" at bounding box center [113, 253] width 186 height 57
select select
radio input "true"
select select
select select "Hatzalah Garages"
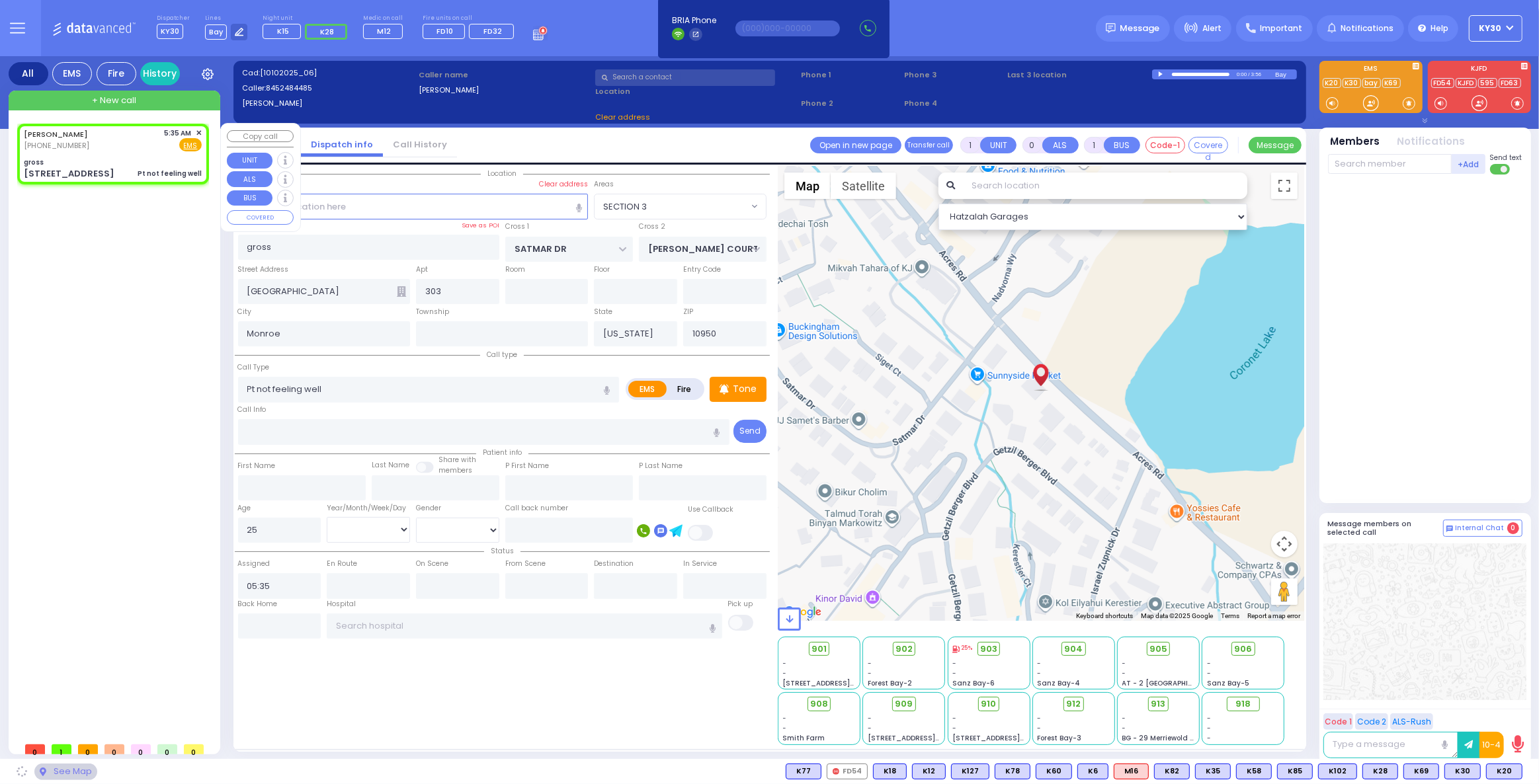
select select "SECTION 3"
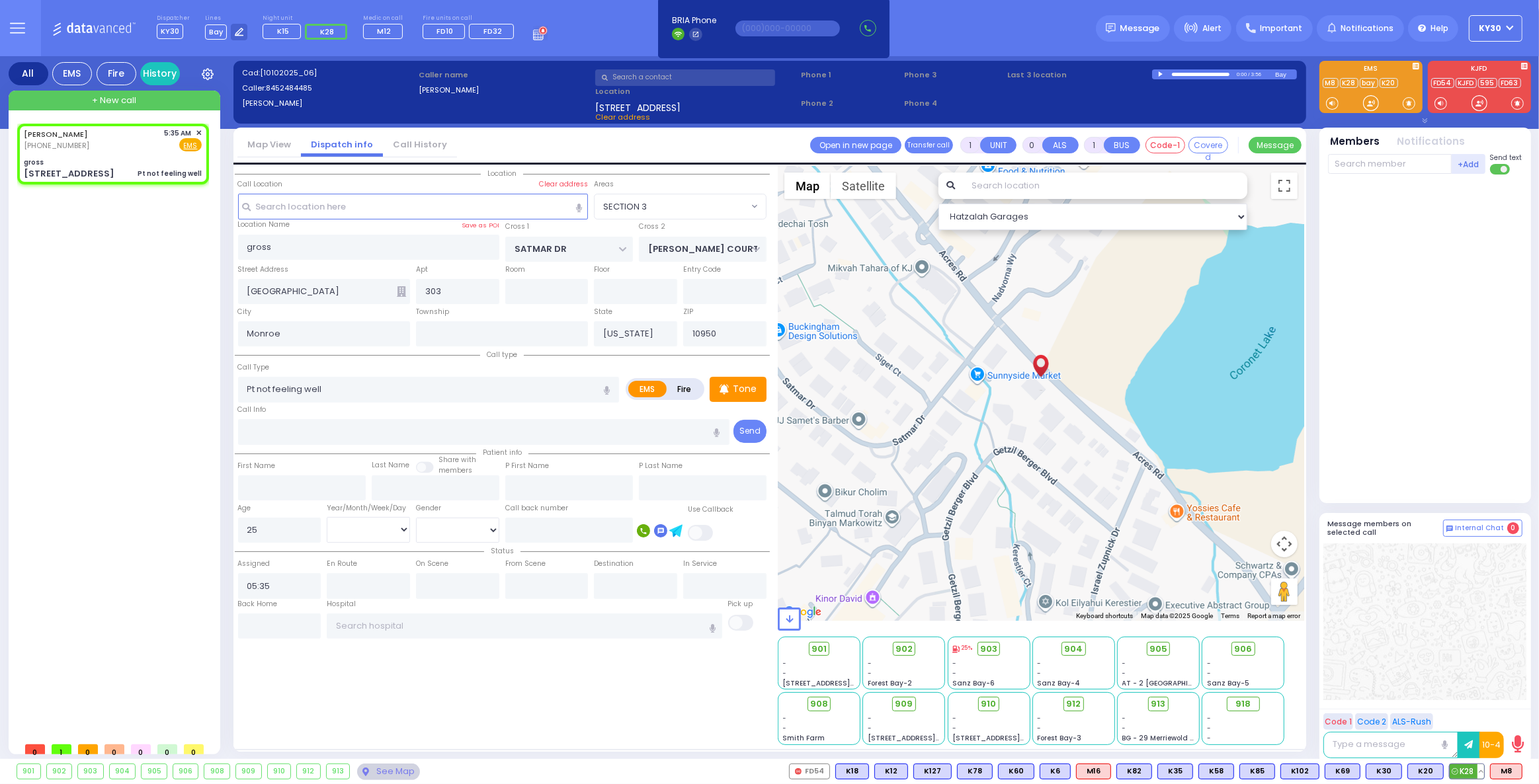
click at [1467, 771] on span "K28" at bounding box center [1467, 772] width 34 height 15
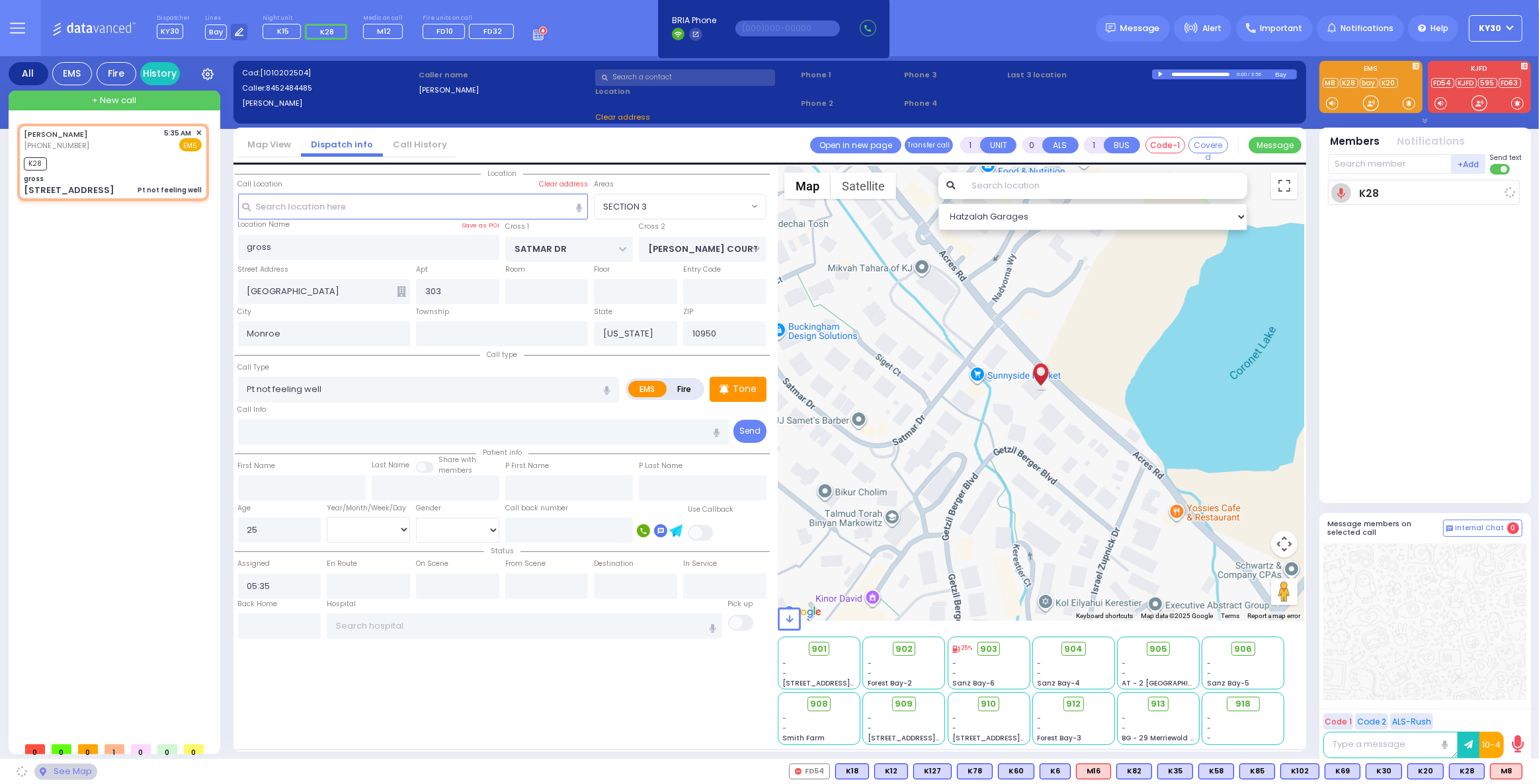
select select
radio input "true"
select select
type input "05:40"
select select "Hatzalah Garages"
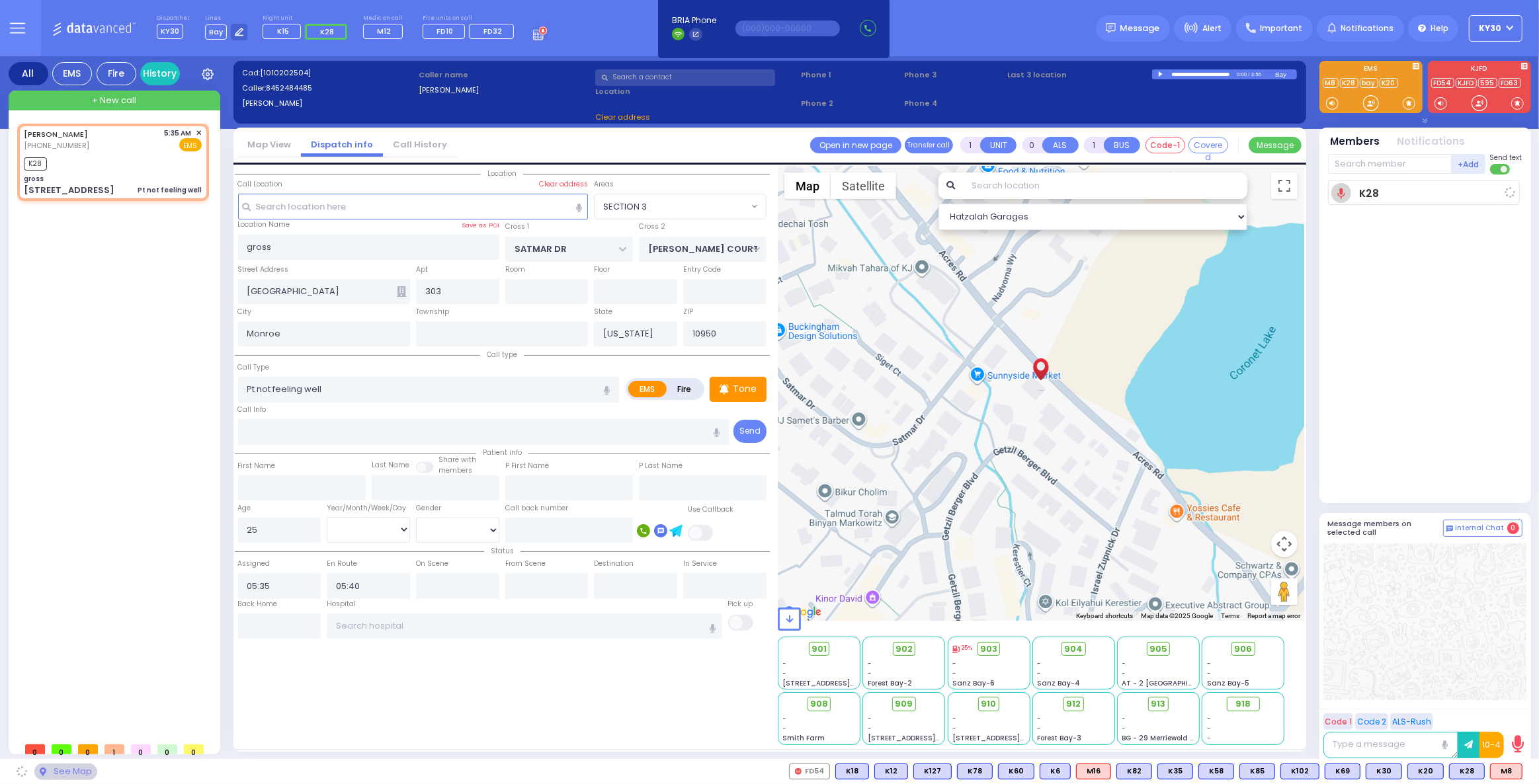
select select "SECTION 3"
